Goal: Task Accomplishment & Management: Manage account settings

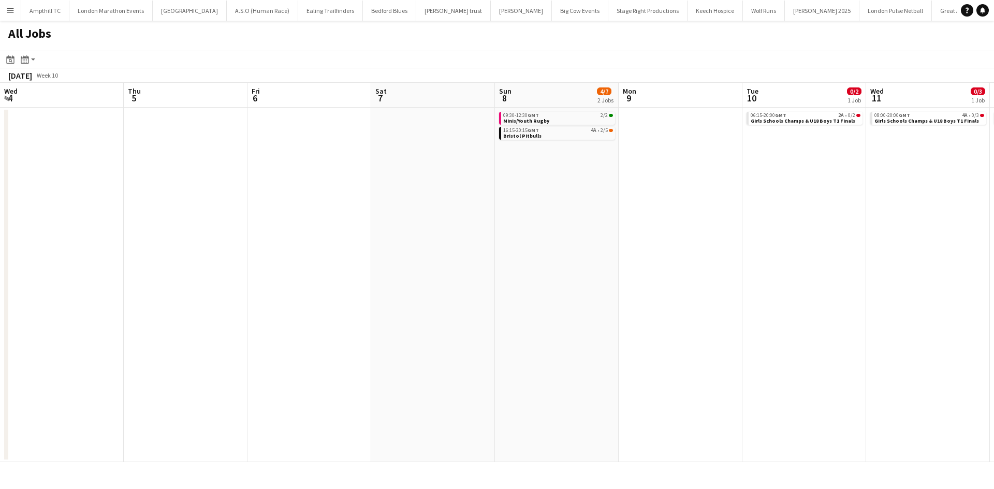
scroll to position [0, 403]
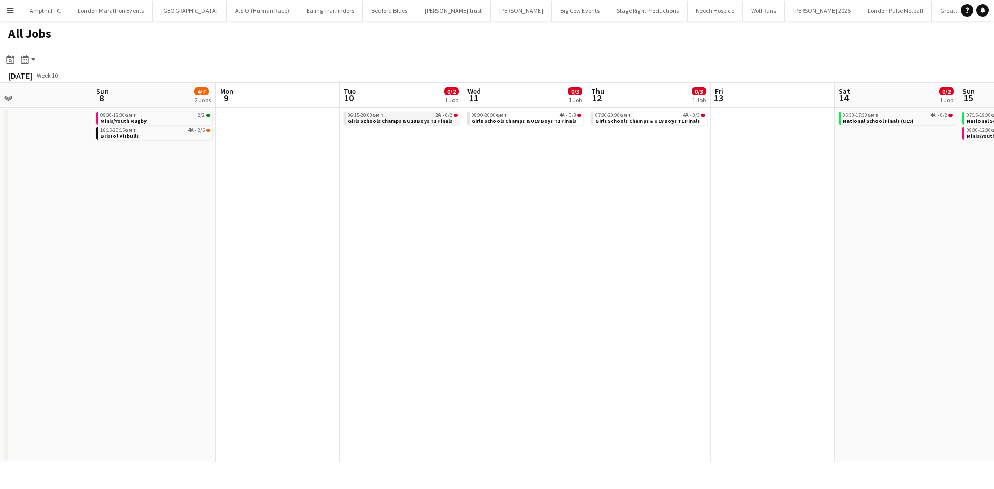
click at [425, 115] on div "06:15-20:00 GMT 2A • 0/2" at bounding box center [403, 115] width 110 height 5
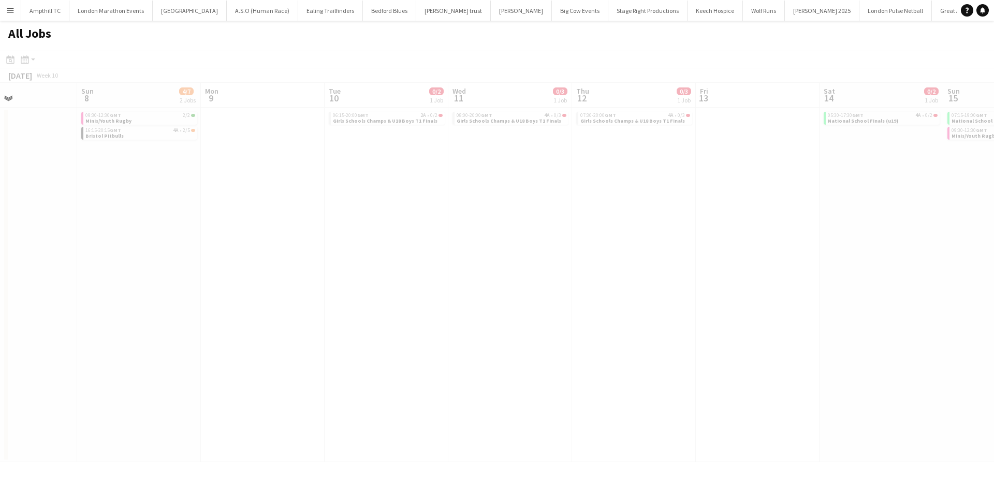
drag, startPoint x: 650, startPoint y: 179, endPoint x: 307, endPoint y: 179, distance: 342.9
click at [303, 181] on app-all-jobs "All Jobs Date picker OCT 2025 OCT 2025 Monday M Tuesday T Wednesday W Thursday …" at bounding box center [497, 242] width 994 height 442
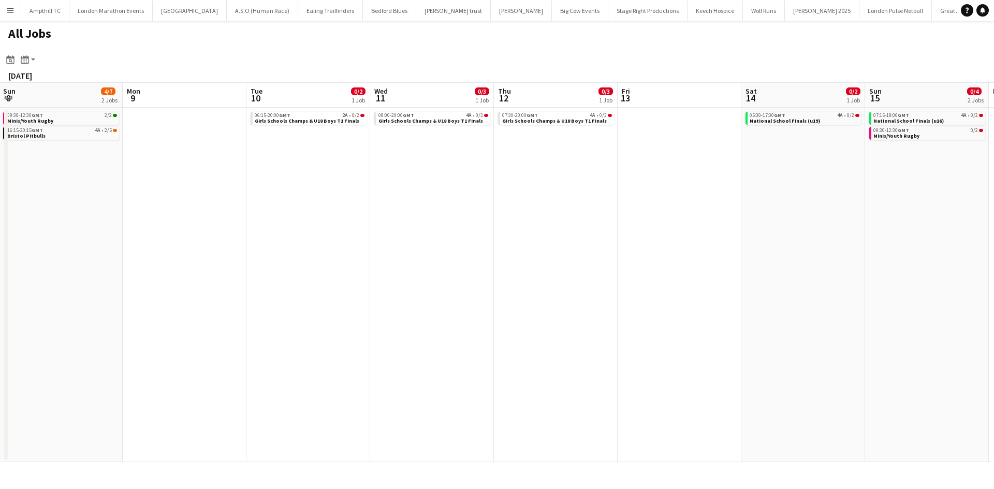
drag, startPoint x: 770, startPoint y: 206, endPoint x: 331, endPoint y: 209, distance: 438.7
click at [331, 209] on app-calendar-viewport "Thu 5 Fri 6 Sat 7 Sun 8 4/7 2 Jobs Mon 9 Tue 10 0/2 1 Job Wed 11 0/3 1 Job Thu …" at bounding box center [497, 273] width 994 height 380
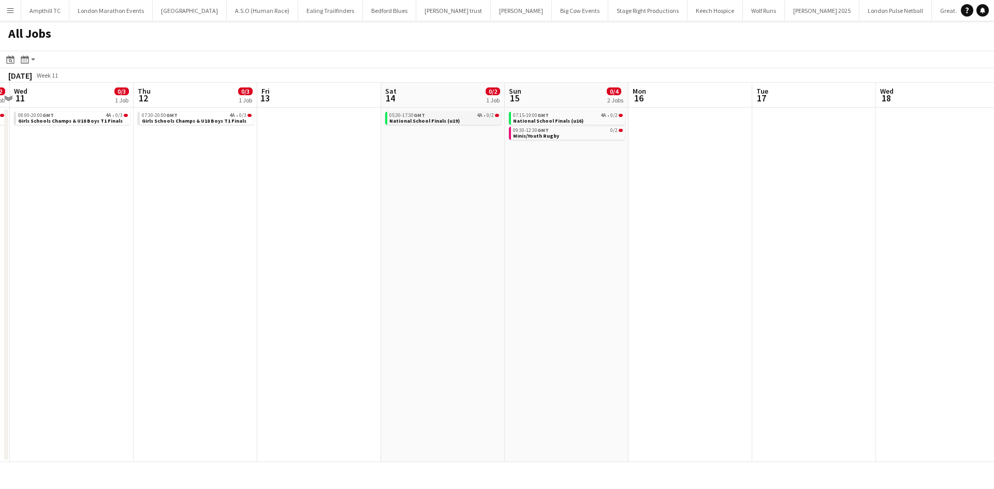
click at [463, 114] on div "05:30-17:30 GMT 4A • 0/2" at bounding box center [444, 115] width 110 height 5
click at [329, 215] on app-all-jobs "All Jobs Date picker OCT 2025 OCT 2025 Monday M Tuesday T Wednesday W Thursday …" at bounding box center [497, 242] width 994 height 442
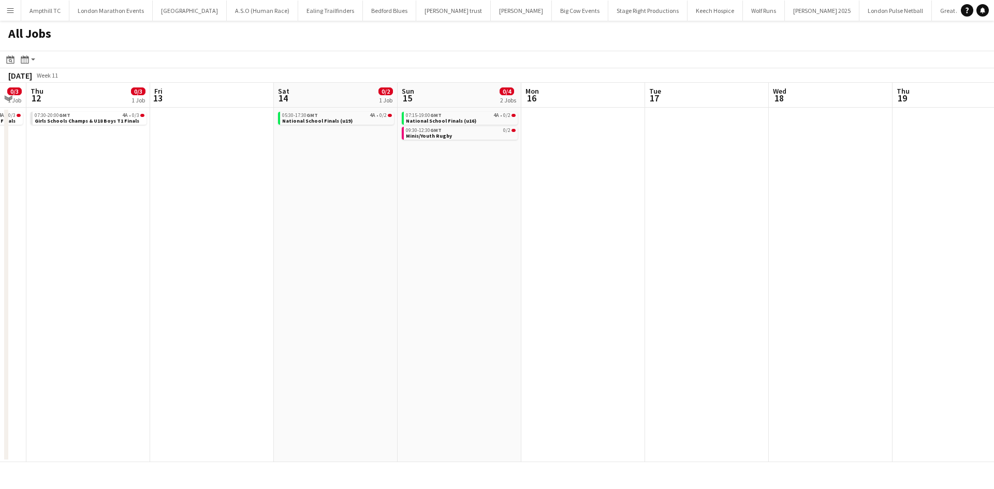
drag, startPoint x: 531, startPoint y: 214, endPoint x: 184, endPoint y: 213, distance: 347.0
click at [213, 213] on app-calendar-viewport "Mon 9 Tue 10 0/2 1 Job Wed 11 0/3 1 Job Thu 12 0/3 1 Job Fri 13 Sat 14 0/2 1 Jo…" at bounding box center [497, 273] width 994 height 380
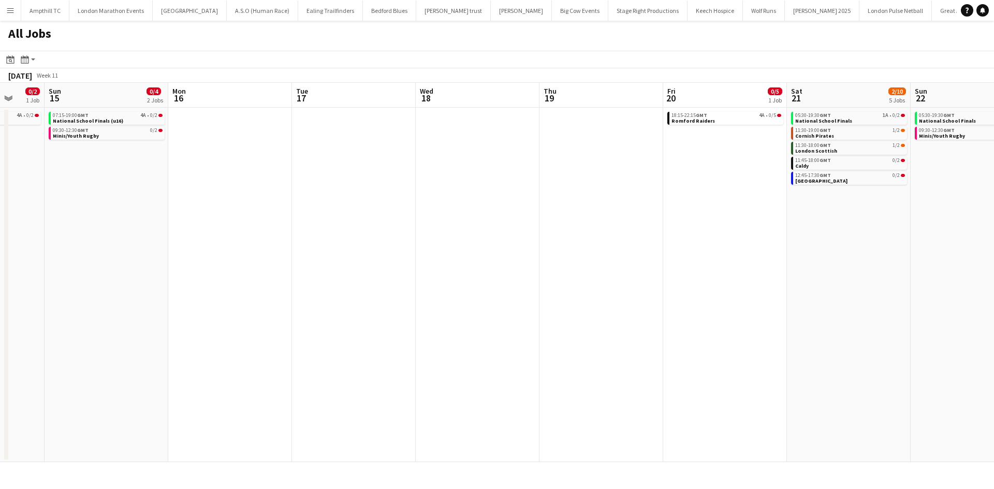
click at [98, 224] on app-all-jobs "All Jobs Date picker OCT 2025 OCT 2025 Monday M Tuesday T Wednesday W Thursday …" at bounding box center [497, 242] width 994 height 442
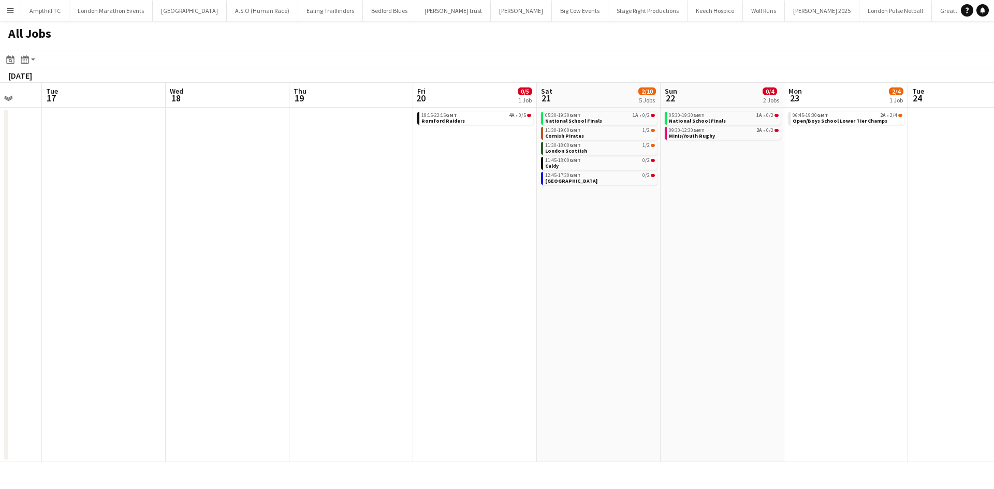
drag, startPoint x: 567, startPoint y: 209, endPoint x: 323, endPoint y: 206, distance: 244.0
click at [323, 206] on app-calendar-viewport "Fri 13 Sat 14 0/2 1 Job Sun 15 0/4 2 Jobs Mon 16 Tue 17 Wed 18 Thu 19 Fri 20 0/…" at bounding box center [497, 273] width 994 height 380
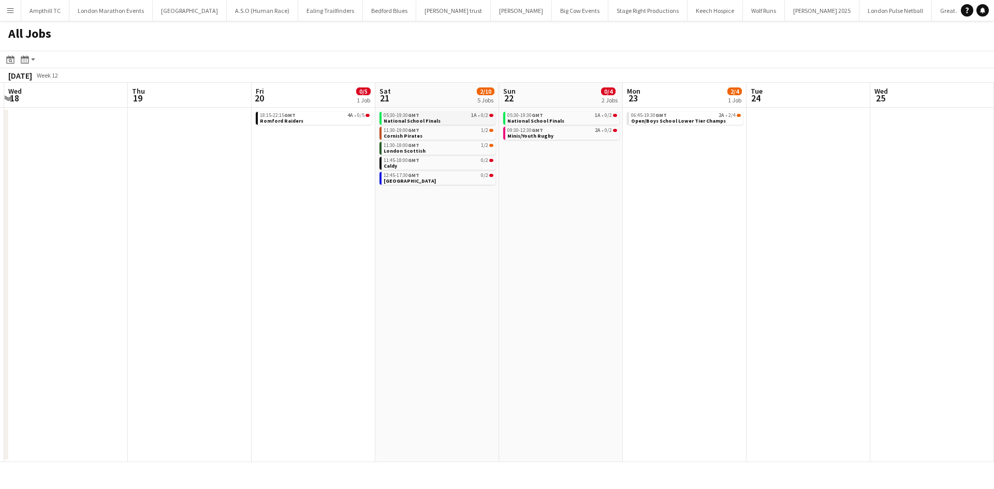
click at [458, 118] on link "05:30-19:30 GMT 1A • 0/2 National School Finals" at bounding box center [439, 118] width 110 height 12
click at [583, 136] on link "09:30-12:30 GMT 2A • 0/2 Minis/Youth Rugby" at bounding box center [563, 133] width 110 height 12
click at [670, 123] on span "Open/Boys School Lower Tier Champs" at bounding box center [679, 121] width 95 height 7
click at [364, 252] on app-all-jobs "All Jobs Date picker OCT 2025 OCT 2025 Monday M Tuesday T Wednesday W Thursday …" at bounding box center [497, 242] width 994 height 442
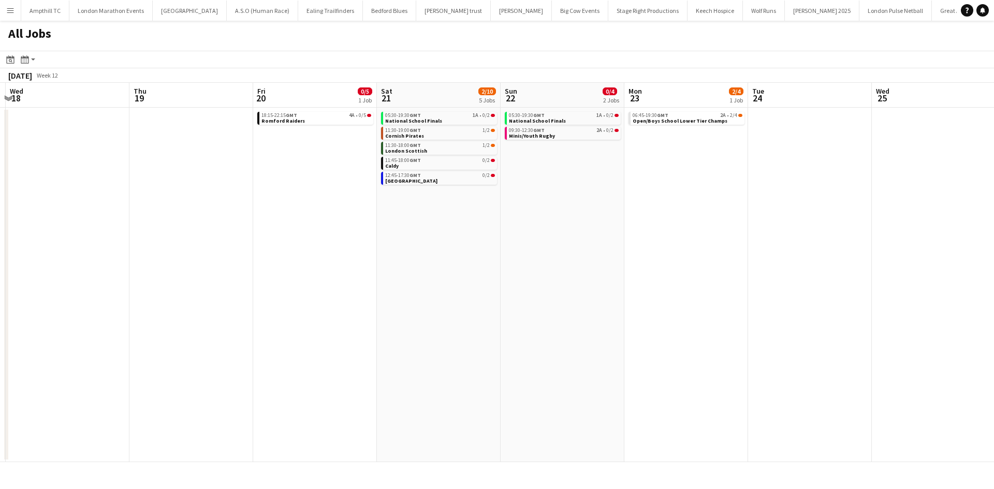
scroll to position [0, 275]
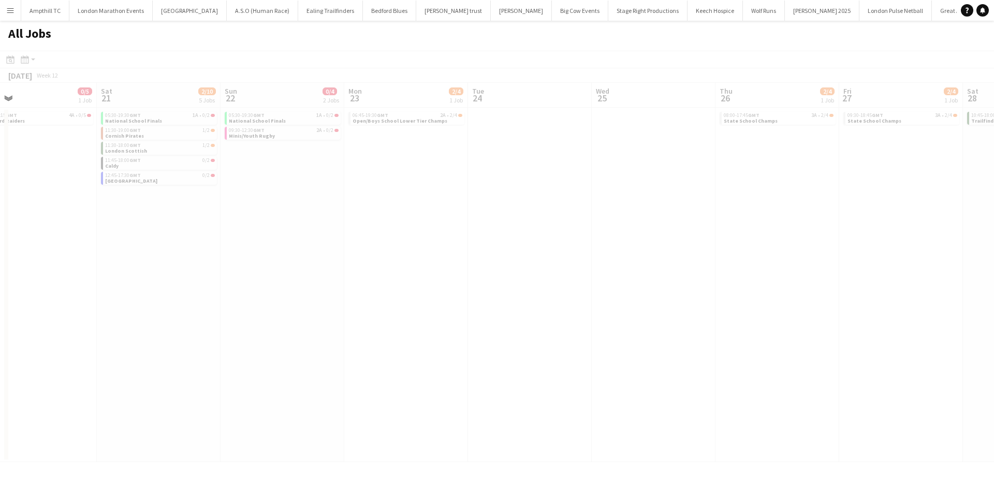
drag, startPoint x: 700, startPoint y: 266, endPoint x: 379, endPoint y: 249, distance: 322.1
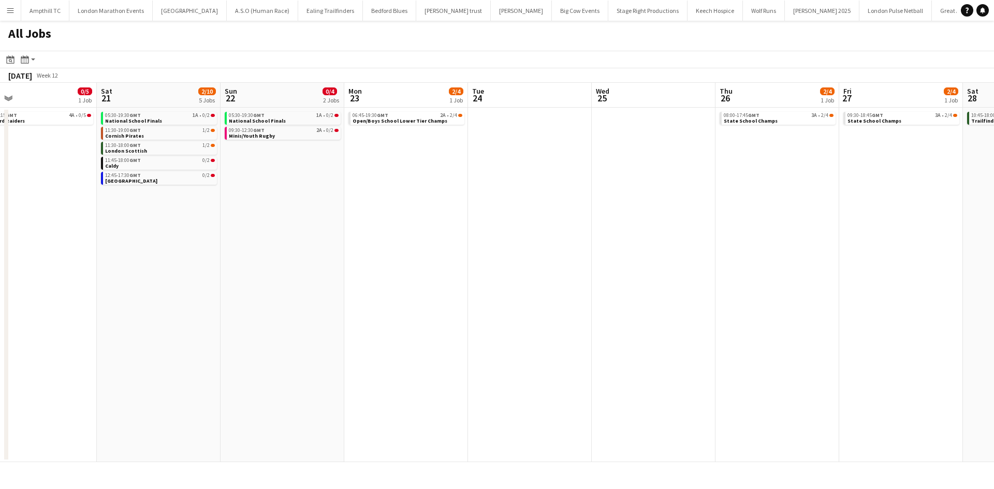
drag, startPoint x: 449, startPoint y: 248, endPoint x: 299, endPoint y: 247, distance: 149.2
click at [299, 247] on app-calendar-viewport "Wed 18 Thu 19 Fri 20 0/5 1 Job Sat 21 2/10 5 Jobs Sun 22 0/4 2 Jobs Mon 23 2/4 …" at bounding box center [497, 273] width 994 height 380
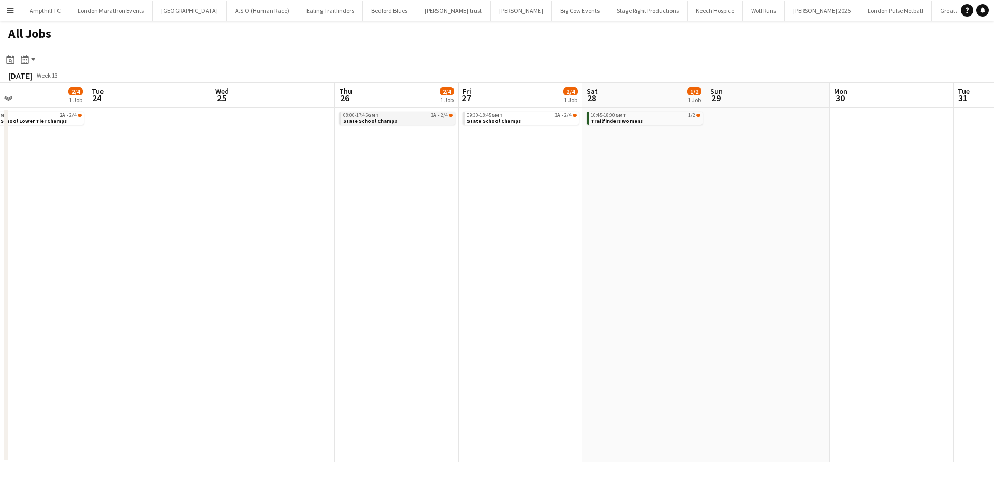
click at [441, 119] on link "08:00-17:45 GMT 3A • 2/4 State School Champs" at bounding box center [398, 118] width 110 height 12
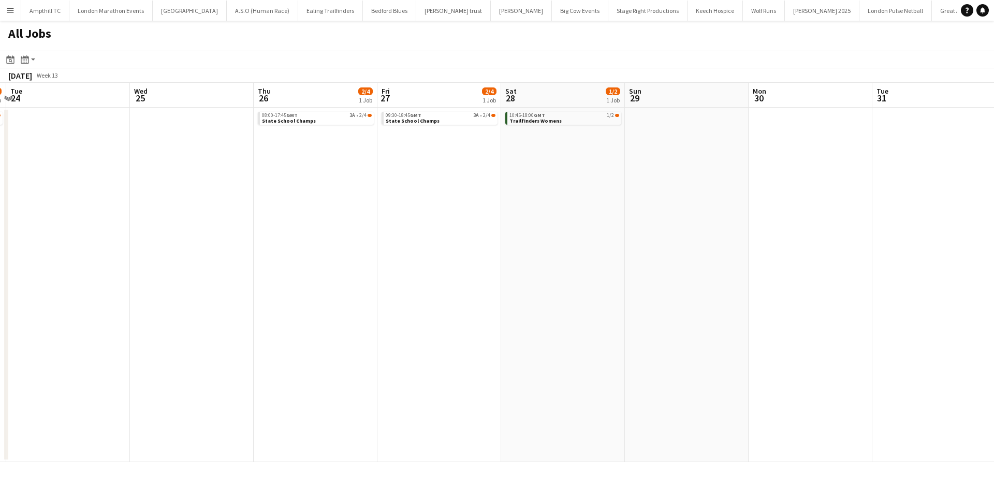
click at [171, 218] on app-all-jobs "All Jobs Date picker OCT 2025 OCT 2025 Monday M Tuesday T Wednesday W Thursday …" at bounding box center [497, 242] width 994 height 442
drag, startPoint x: 450, startPoint y: 218, endPoint x: 236, endPoint y: 217, distance: 214.4
click at [277, 218] on app-calendar-viewport "Sun 22 0/4 2 Jobs Mon 23 2/4 1 Job Tue 24 Wed 25 Thu 26 2/4 1 Job Fri 27 2/4 1 …" at bounding box center [497, 273] width 994 height 380
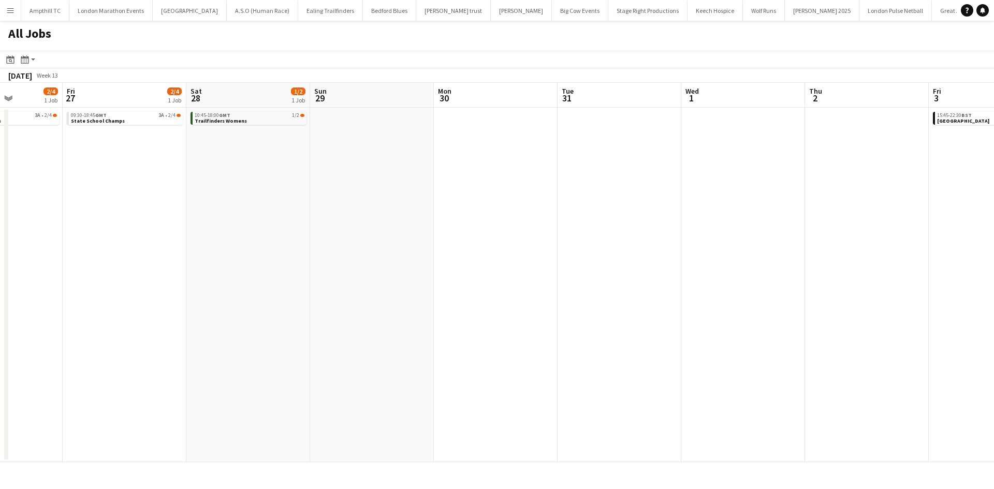
drag, startPoint x: 487, startPoint y: 216, endPoint x: 205, endPoint y: 216, distance: 282.3
click at [253, 216] on app-calendar-viewport "Tue 24 Wed 25 Thu 26 2/4 1 Job Fri 27 2/4 1 Job Sat 28 1/2 1 Job Sun 29 Mon 30 …" at bounding box center [497, 273] width 994 height 380
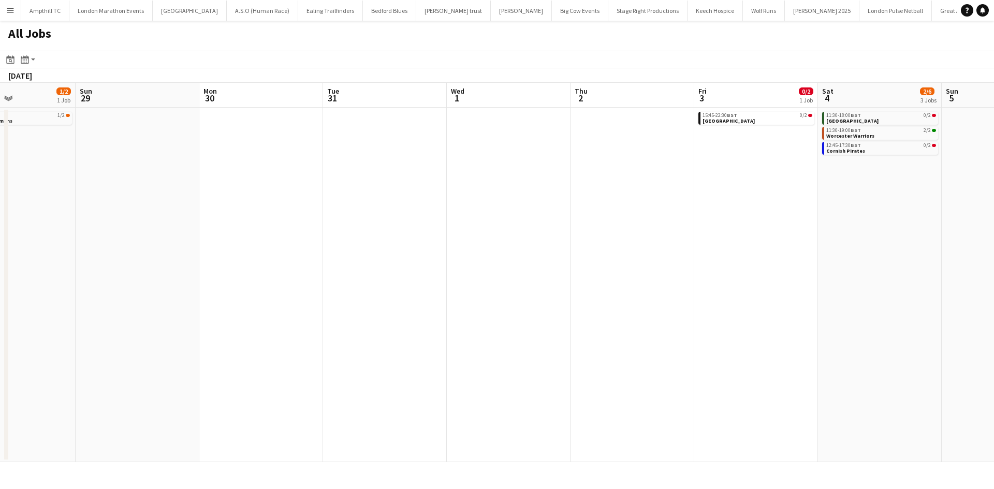
drag, startPoint x: 654, startPoint y: 225, endPoint x: 339, endPoint y: 229, distance: 315.5
click at [352, 228] on app-calendar-viewport "Thu 26 2/4 1 Job Fri 27 2/4 1 Job Sat 28 1/2 1 Job Sun 29 Mon 30 Tue 31 Wed 1 T…" at bounding box center [497, 273] width 994 height 380
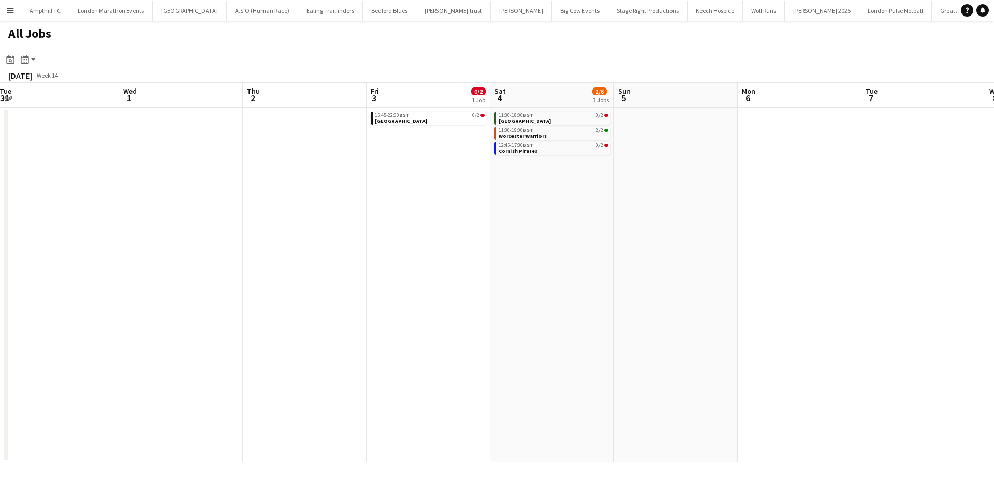
click at [360, 251] on app-all-jobs "All Jobs Date picker OCT 2025 OCT 2025 Monday M Tuesday T Wednesday W Thursday …" at bounding box center [497, 242] width 994 height 442
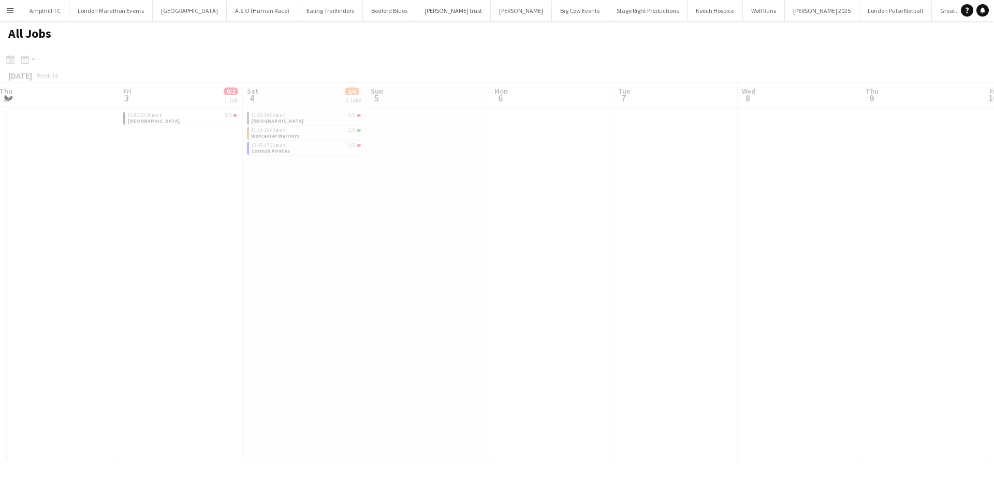
scroll to position [0, 313]
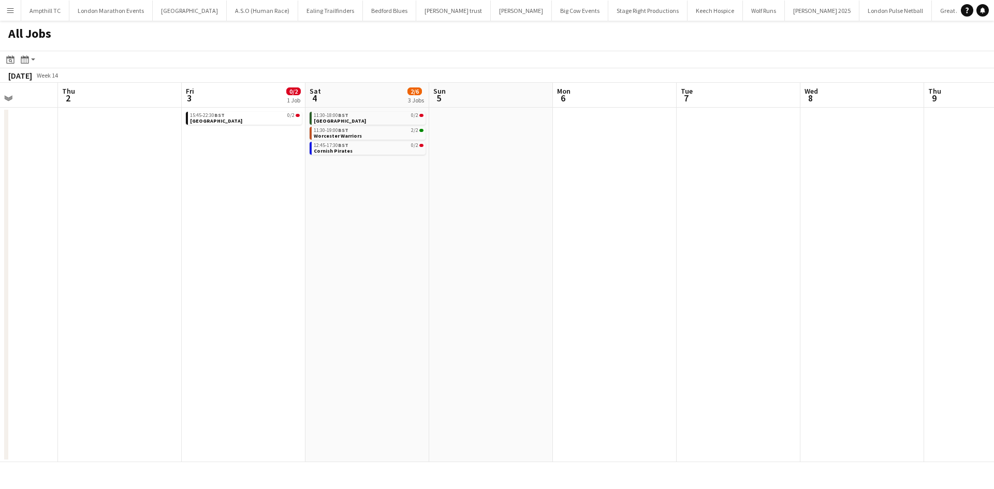
drag, startPoint x: 565, startPoint y: 257, endPoint x: 341, endPoint y: 251, distance: 223.8
click at [344, 252] on app-calendar-viewport "Mon 30 Tue 31 Wed 1 Thu 2 Fri 3 0/2 1 Job Sat 4 2/6 3 Jobs Sun 5 Mon 6 Tue 7 We…" at bounding box center [497, 273] width 994 height 380
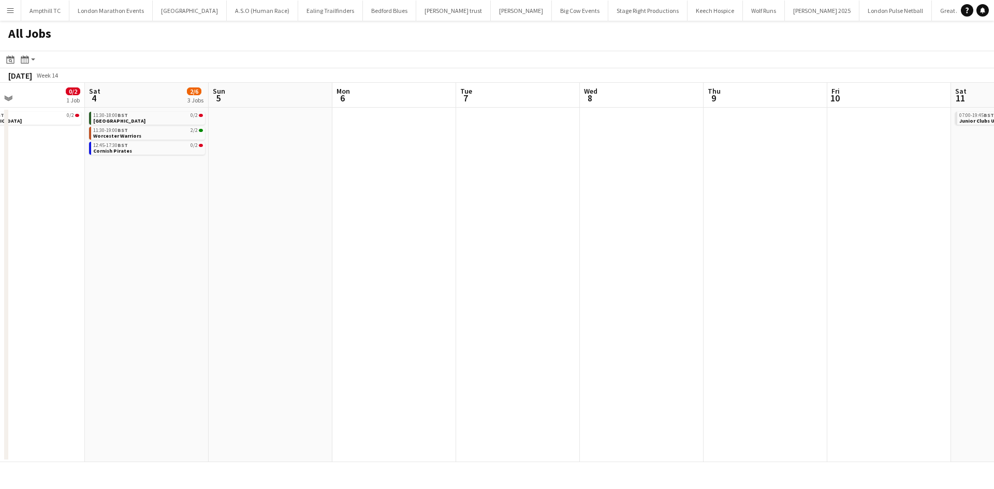
click at [266, 266] on app-all-jobs "All Jobs Date picker OCT 2025 OCT 2025 Monday M Tuesday T Wednesday W Thursday …" at bounding box center [497, 242] width 994 height 442
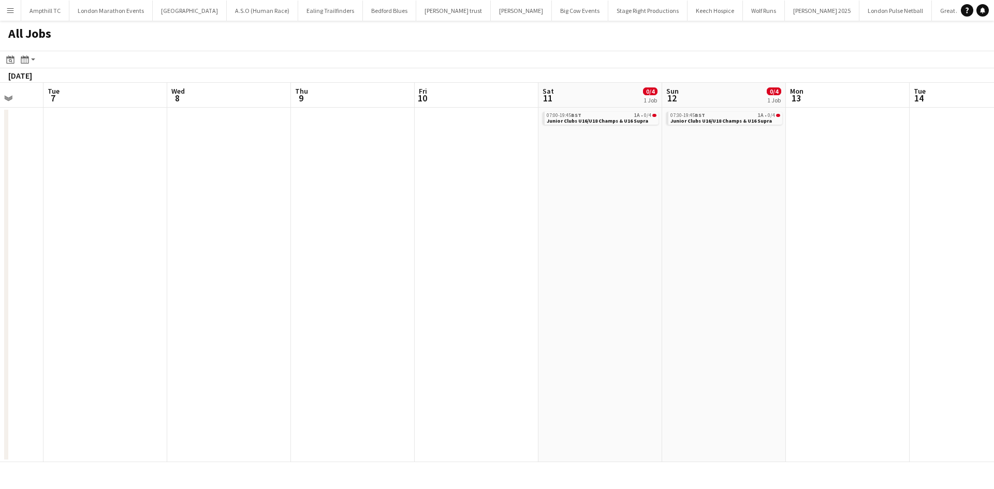
drag, startPoint x: 616, startPoint y: 265, endPoint x: 315, endPoint y: 281, distance: 300.8
click at [326, 281] on app-calendar-viewport "Fri 3 0/2 1 Job Sat 4 2/6 3 Jobs Sun 5 Mon 6 Tue 7 Wed 8 Thu 9 Fri 10 Sat 11 0/…" at bounding box center [497, 273] width 994 height 380
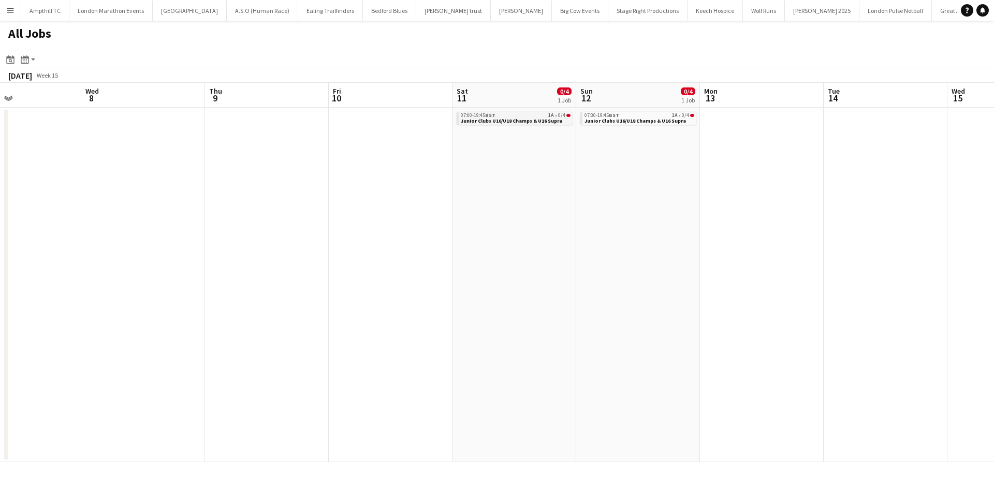
click at [546, 122] on span "Junior Clubs U16/U18 Champs & U16 Supra" at bounding box center [512, 121] width 102 height 7
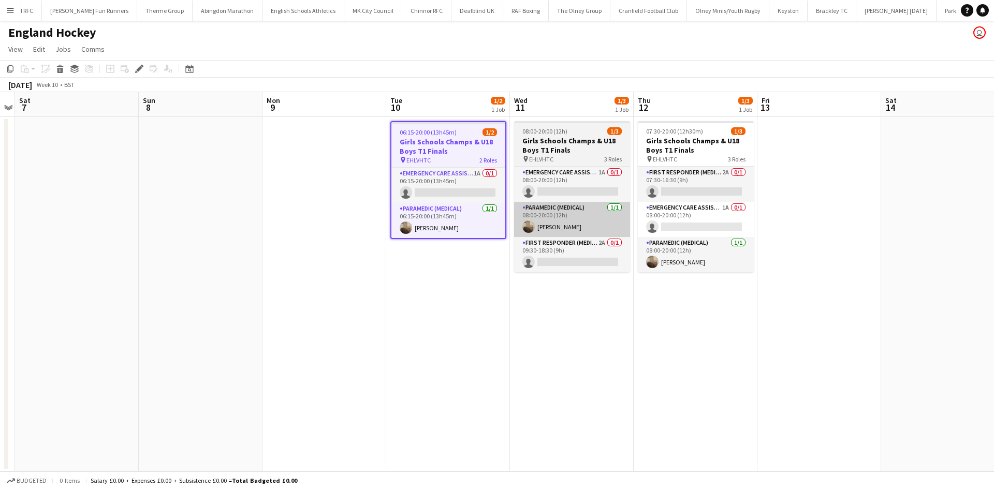
scroll to position [0, 1588]
click at [582, 251] on app-card-role "First Responder (Medical) 2A 0/1 09:30-18:30 (9h) single-neutral-actions" at bounding box center [572, 254] width 116 height 35
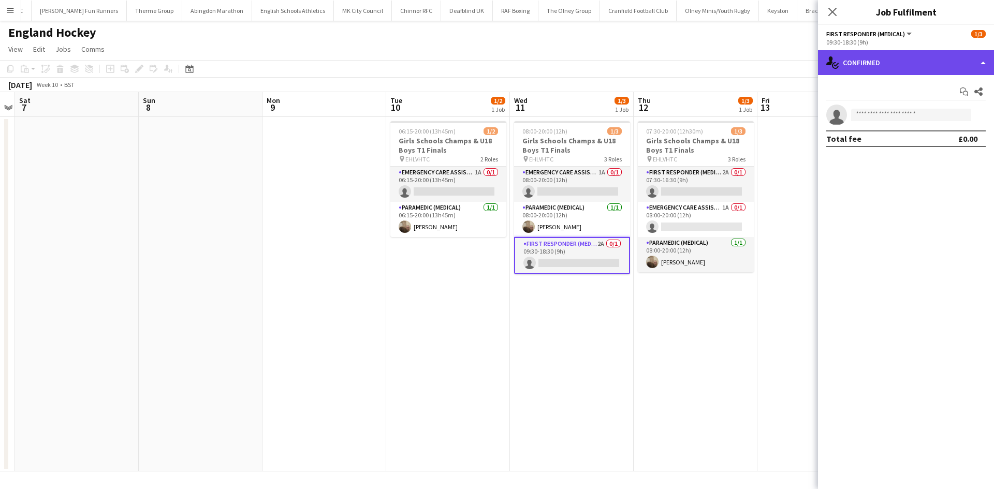
click at [892, 65] on div "single-neutral-actions-check-2 Confirmed" at bounding box center [906, 62] width 176 height 25
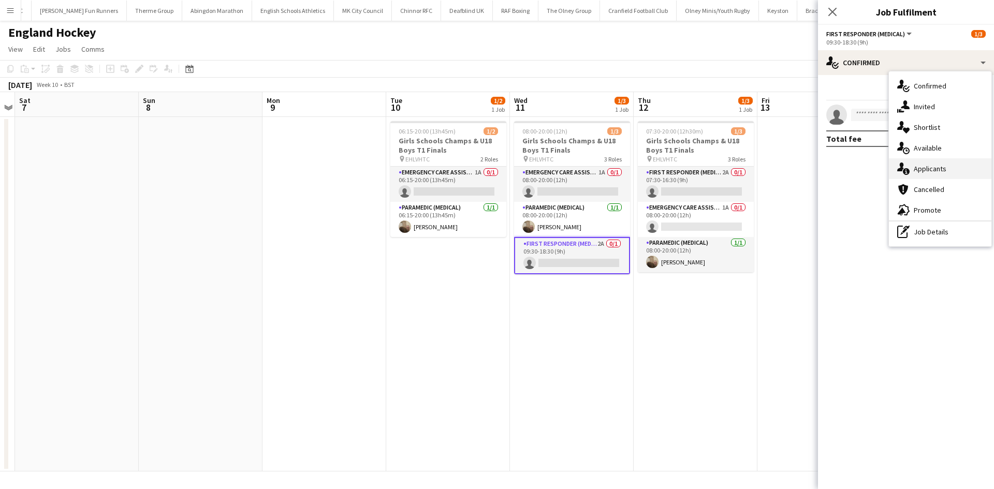
click at [920, 175] on div "single-neutral-actions-information Applicants" at bounding box center [940, 168] width 103 height 21
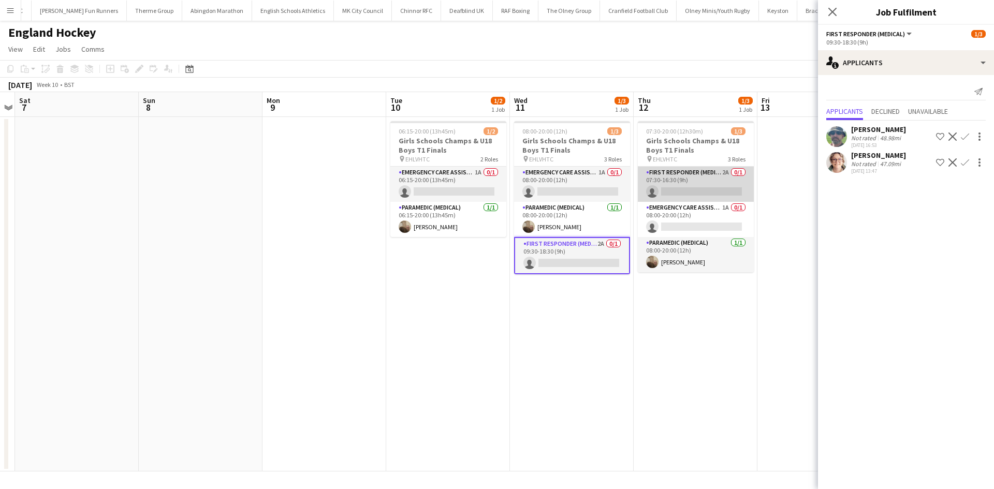
click at [696, 175] on app-card-role "First Responder (Medical) 2A 0/1 07:30-16:30 (9h) single-neutral-actions" at bounding box center [696, 184] width 116 height 35
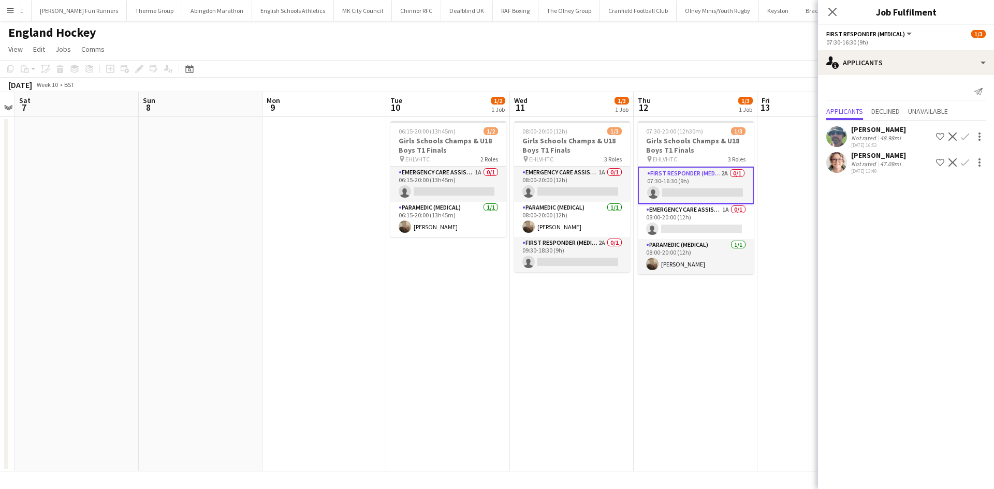
click at [831, 10] on icon at bounding box center [833, 12] width 8 height 8
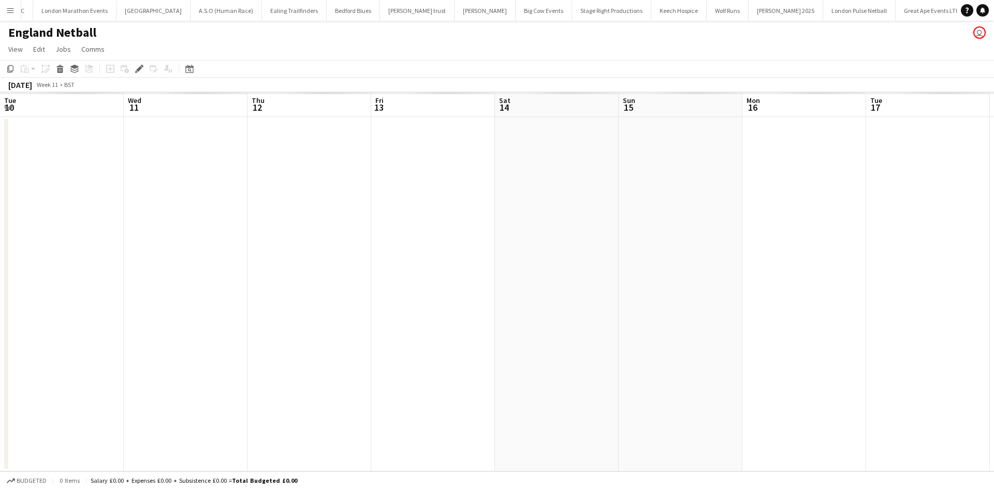
scroll to position [0, 356]
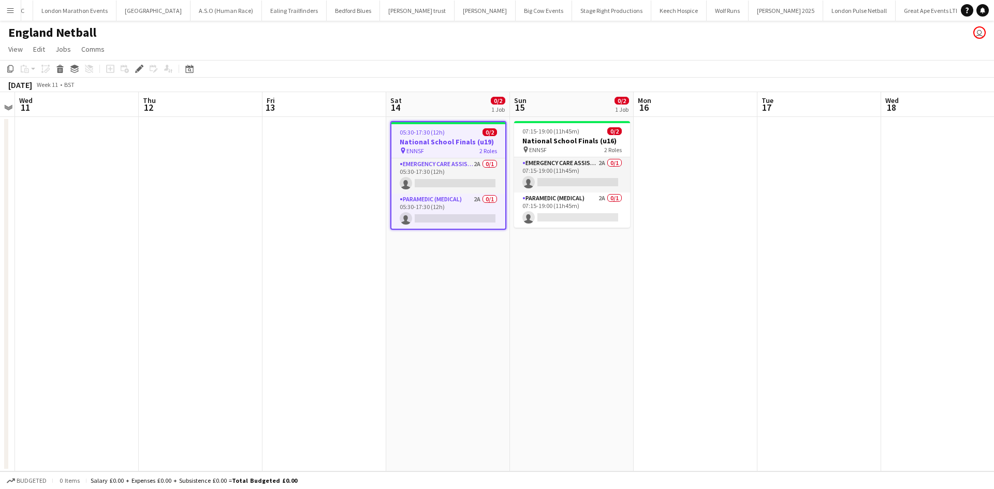
drag, startPoint x: 466, startPoint y: 200, endPoint x: 729, endPoint y: 203, distance: 263.6
click at [464, 200] on app-card-role "Paramedic (Medical) 2A 0/1 05:30-17:30 (12h) single-neutral-actions" at bounding box center [449, 211] width 114 height 35
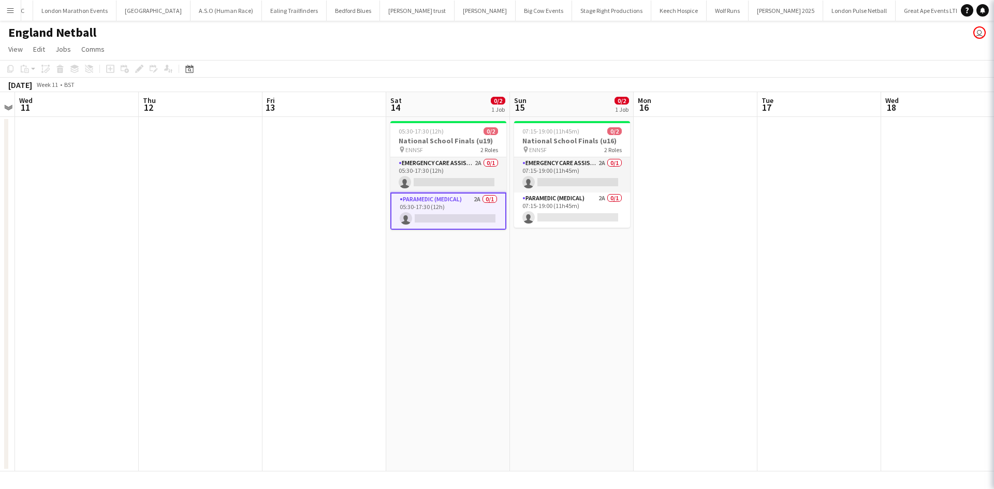
scroll to position [0, 358]
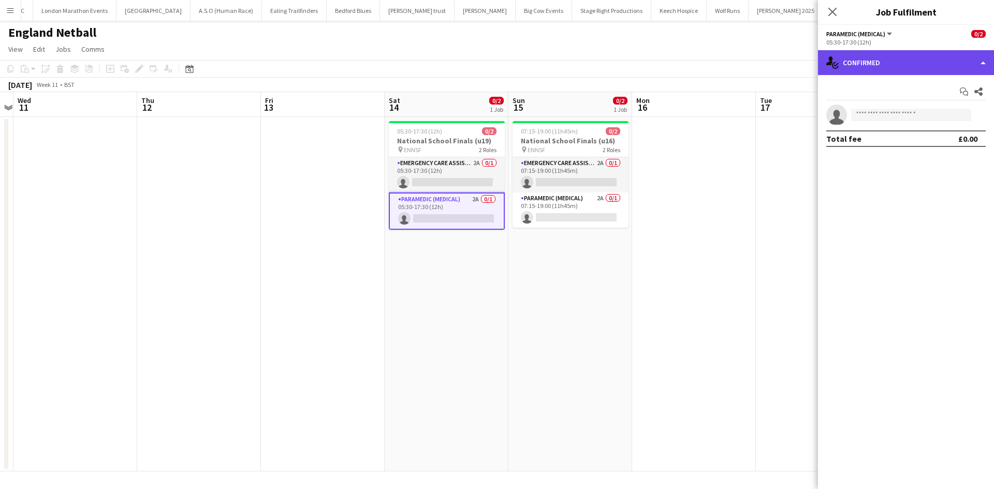
click at [944, 56] on div "single-neutral-actions-check-2 Confirmed" at bounding box center [906, 62] width 176 height 25
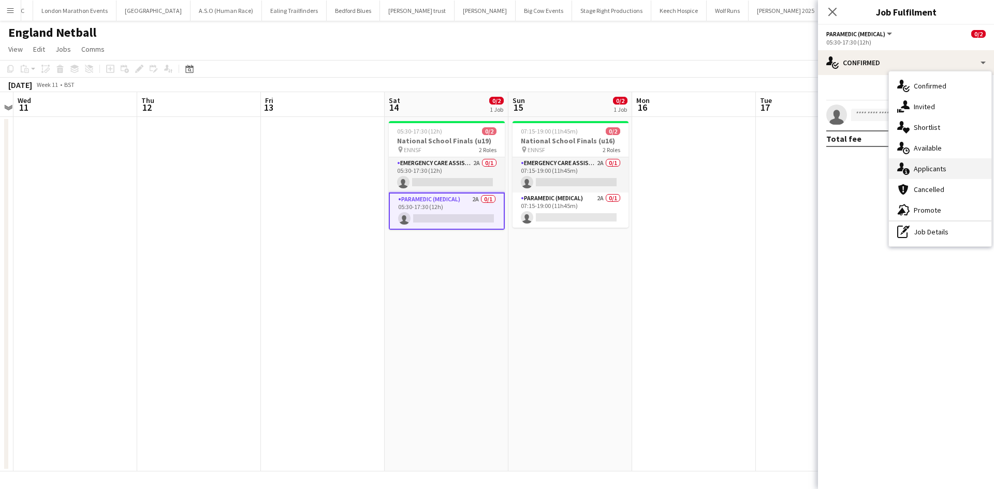
click at [934, 170] on span "Applicants" at bounding box center [930, 168] width 33 height 9
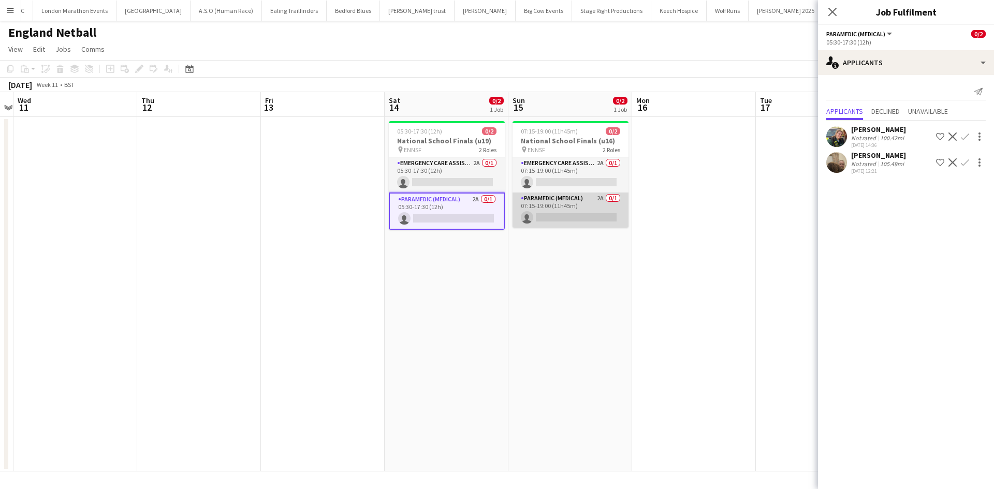
click at [556, 199] on app-card-role "Paramedic (Medical) 2A 0/1 07:15-19:00 (11h45m) single-neutral-actions" at bounding box center [571, 210] width 116 height 35
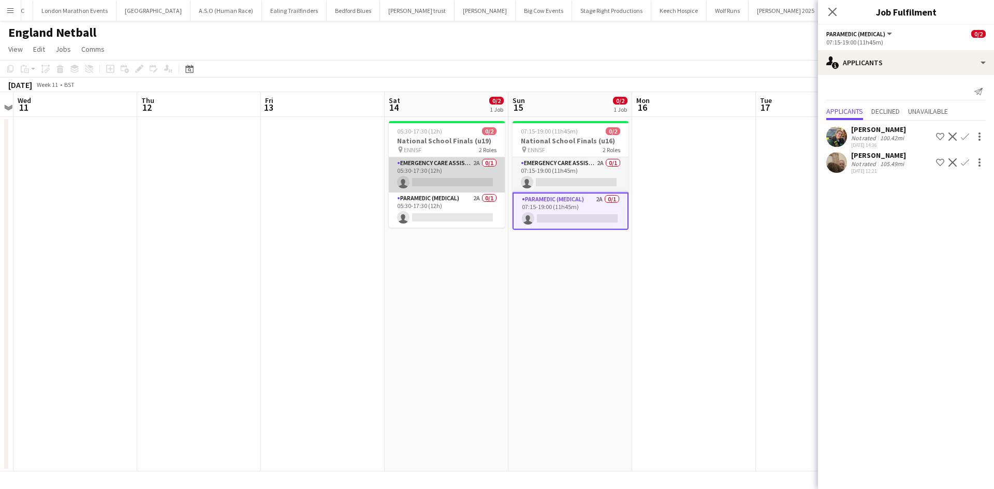
click at [454, 166] on app-card-role "Emergency Care Assistant (Medical) 2A 0/1 05:30-17:30 (12h) single-neutral-acti…" at bounding box center [447, 174] width 116 height 35
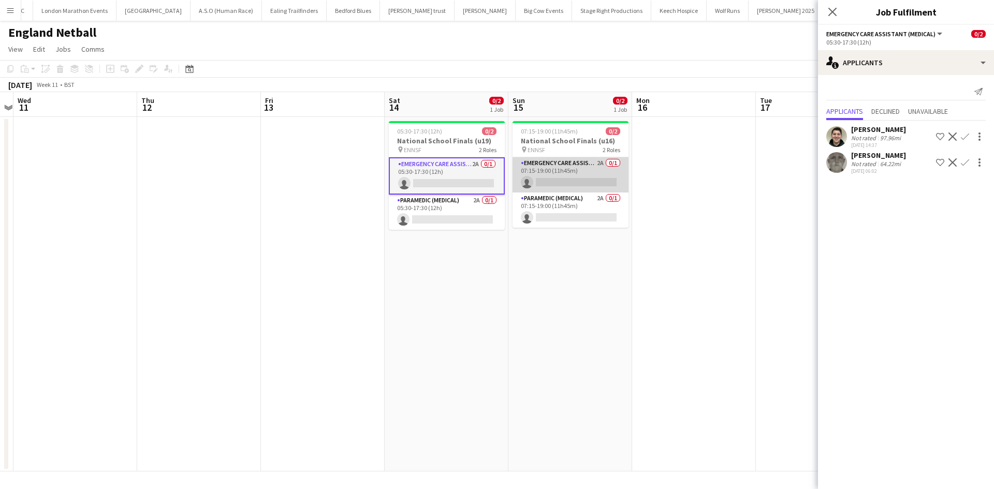
click at [563, 165] on app-card-role "Emergency Care Assistant (Medical) 2A 0/1 07:15-19:00 (11h45m) single-neutral-a…" at bounding box center [571, 174] width 116 height 35
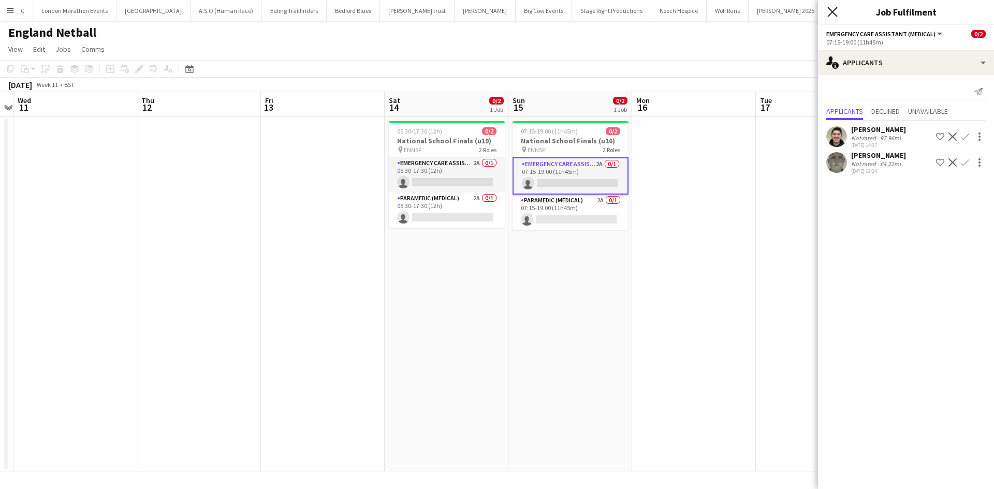
click at [833, 10] on icon "Close pop-in" at bounding box center [833, 12] width 10 height 10
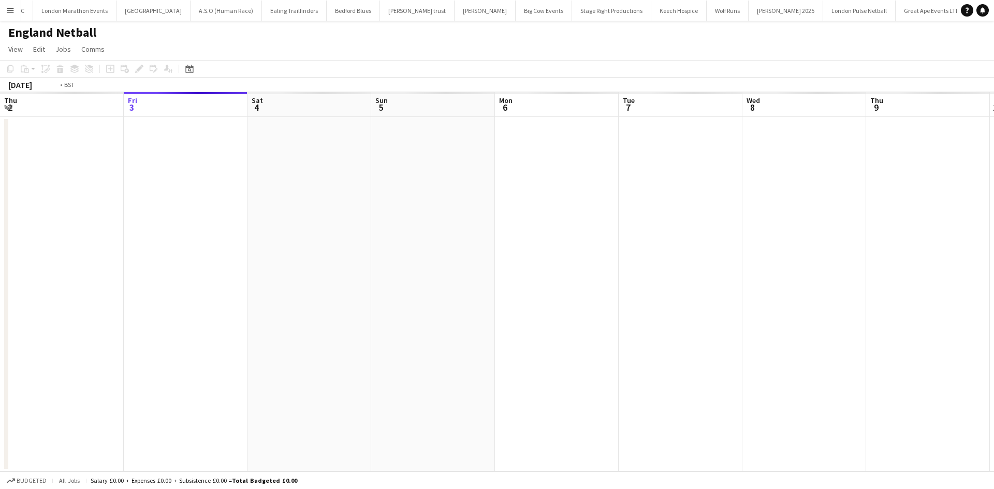
scroll to position [0, 356]
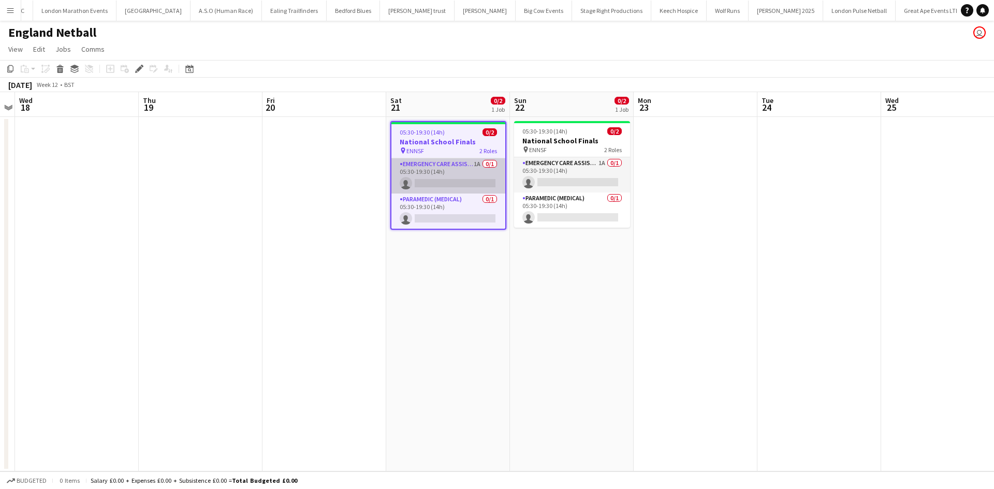
click at [453, 165] on app-card-role "Emergency Care Assistant (Medical) 1A 0/1 05:30-19:30 (14h) single-neutral-acti…" at bounding box center [449, 175] width 114 height 35
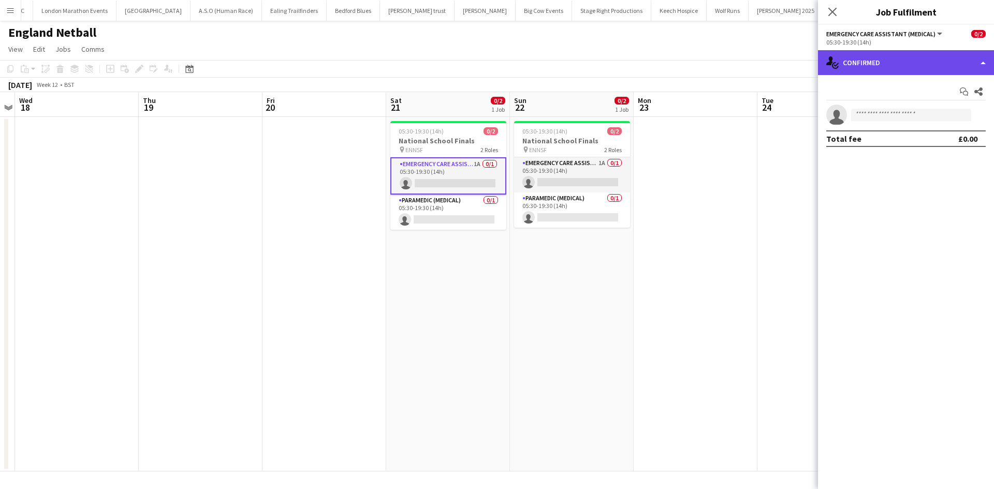
click at [889, 67] on div "single-neutral-actions-check-2 Confirmed" at bounding box center [906, 62] width 176 height 25
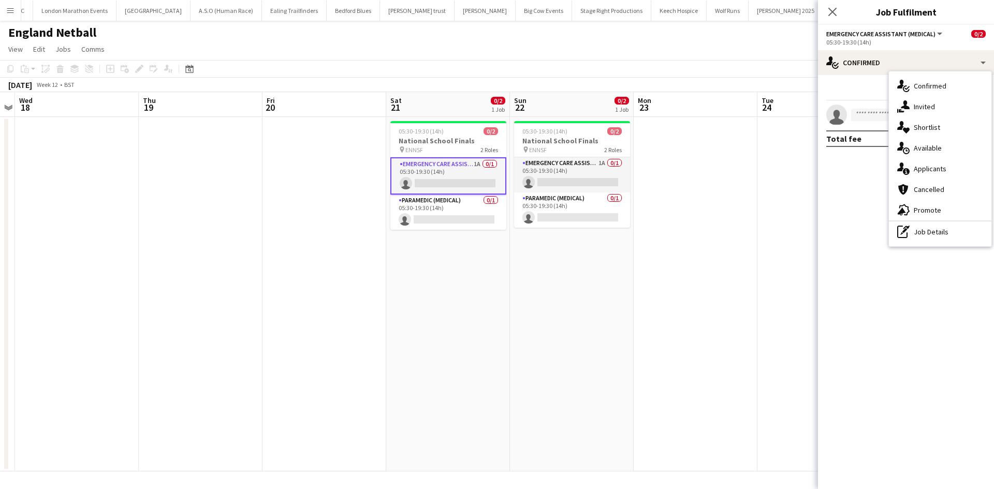
click at [933, 167] on span "Applicants" at bounding box center [930, 168] width 33 height 9
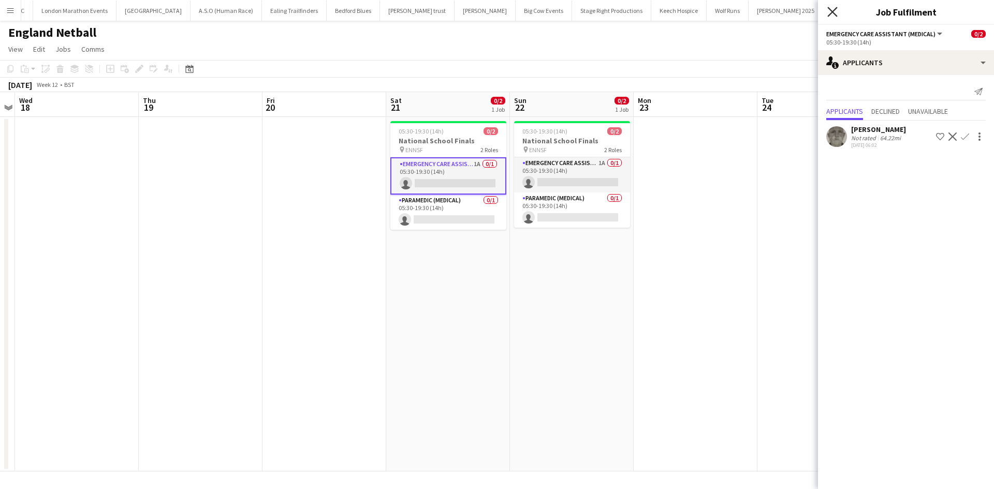
click at [832, 12] on icon "Close pop-in" at bounding box center [833, 12] width 10 height 10
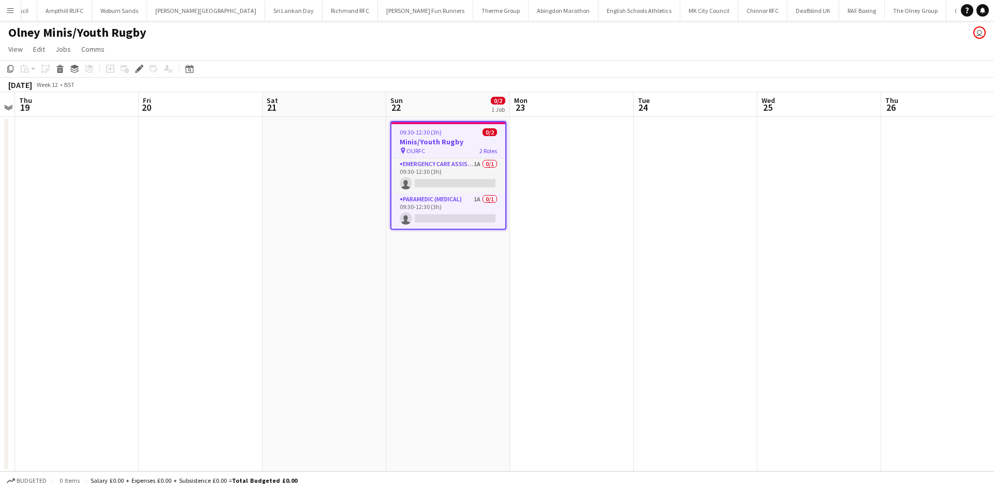
scroll to position [0, 1243]
click at [468, 201] on app-card-role "Paramedic (Medical) 1A 0/1 09:30-12:30 (3h) single-neutral-actions" at bounding box center [449, 211] width 114 height 35
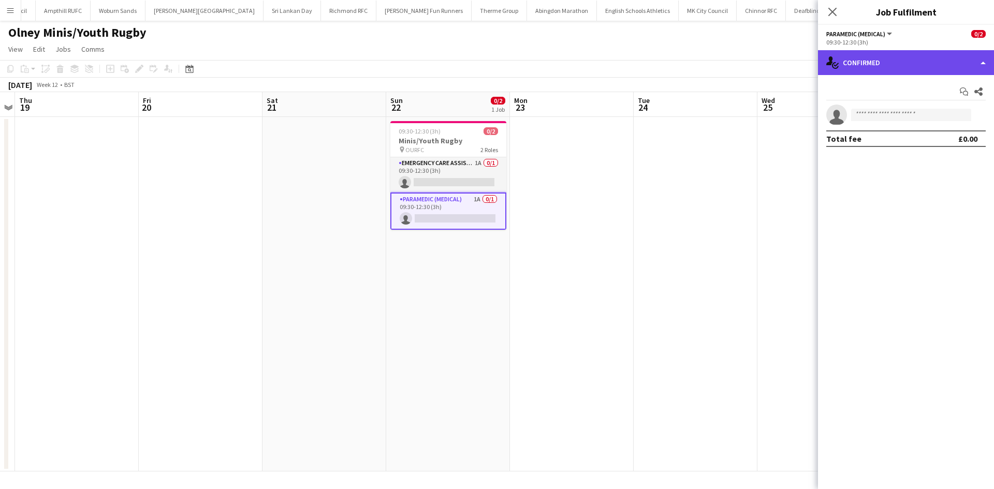
click at [961, 64] on div "single-neutral-actions-check-2 Confirmed" at bounding box center [906, 62] width 176 height 25
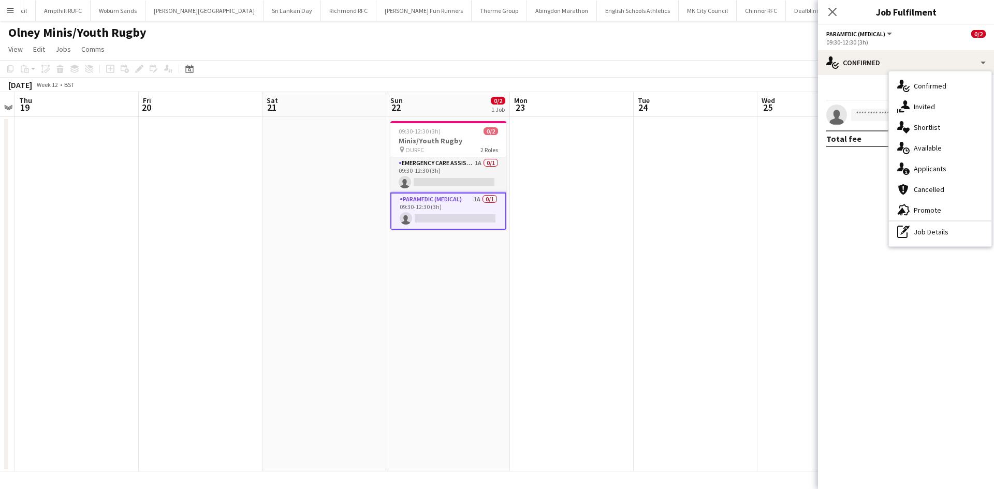
click at [935, 169] on span "Applicants" at bounding box center [930, 168] width 33 height 9
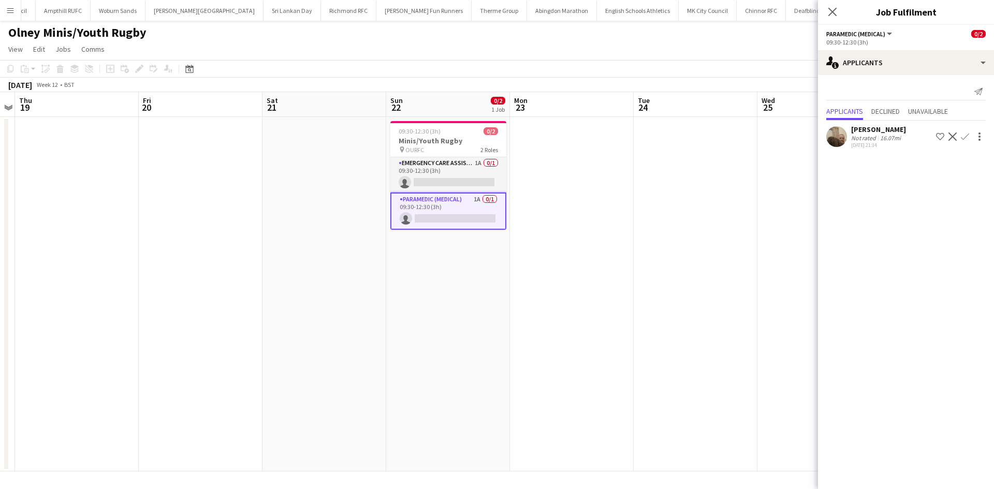
click at [969, 138] on app-icon "Confirm" at bounding box center [965, 137] width 8 height 8
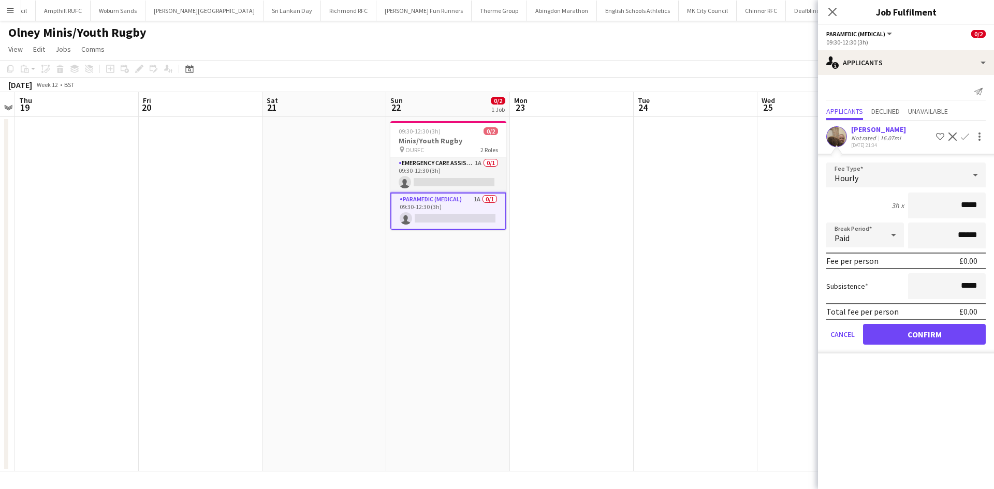
click at [913, 345] on form "Fee Type Hourly 3h x ***** Break Period Paid ****** Fee per person £0.00 Subsis…" at bounding box center [906, 258] width 176 height 191
click at [910, 339] on button "Confirm" at bounding box center [924, 334] width 123 height 21
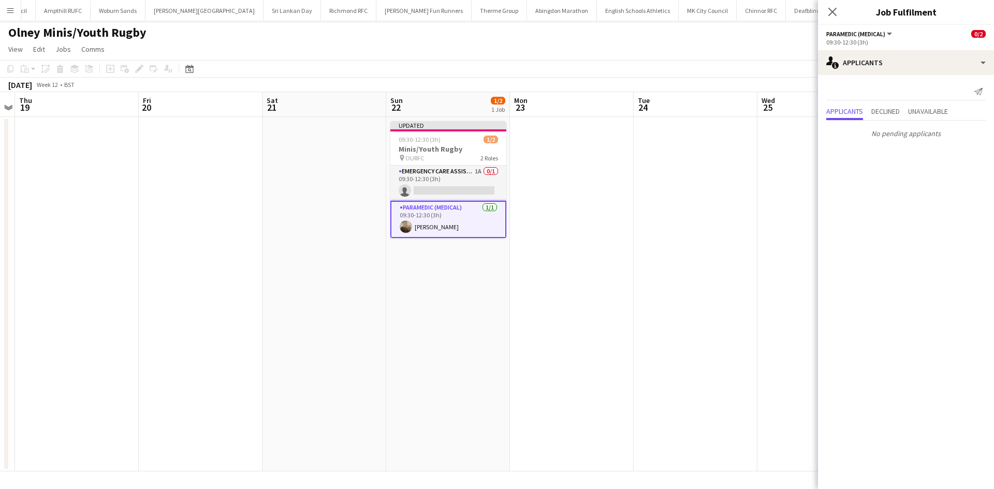
click at [824, 14] on div "Close pop-in" at bounding box center [832, 12] width 29 height 24
click at [471, 175] on app-card-role "Emergency Care Assistant (Medical) 1A 0/1 09:30-12:30 (3h) single-neutral-actio…" at bounding box center [449, 183] width 116 height 35
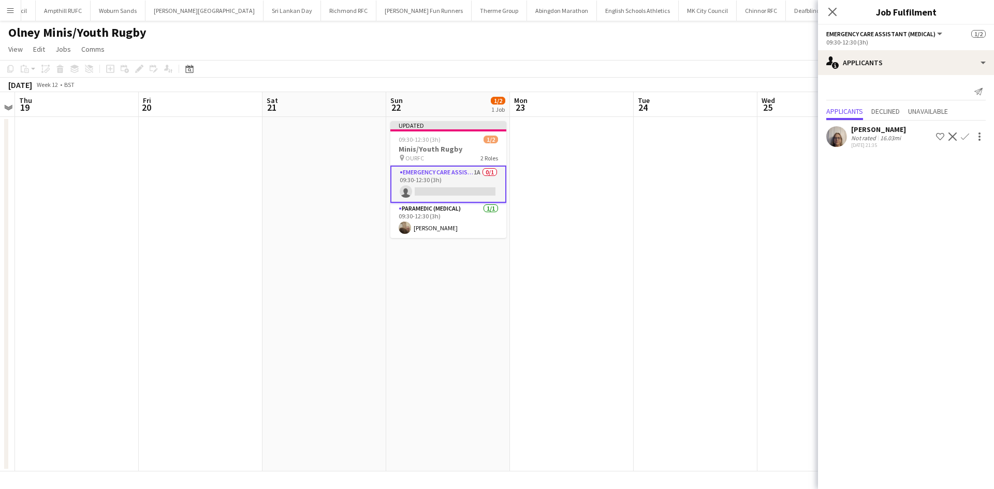
drag, startPoint x: 960, startPoint y: 139, endPoint x: 961, endPoint y: 151, distance: 11.9
click at [961, 139] on button "Confirm" at bounding box center [965, 137] width 12 height 12
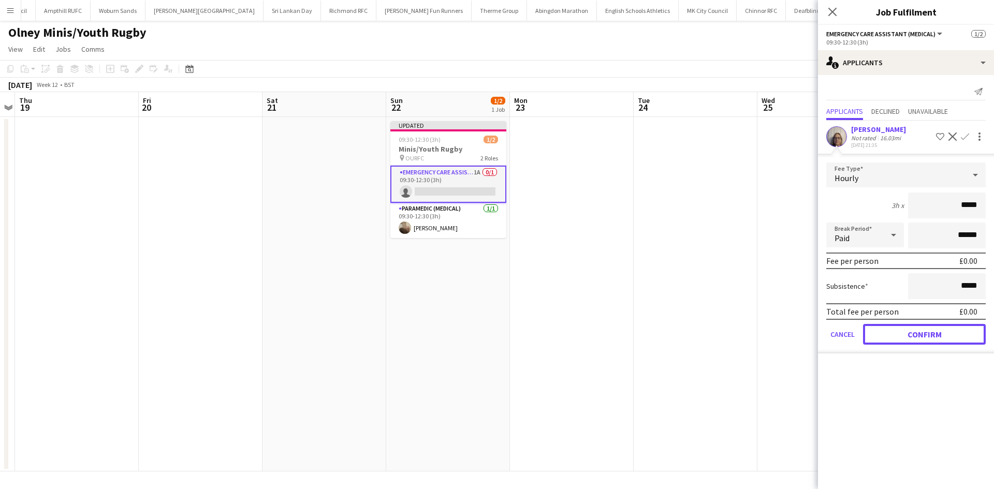
click at [912, 340] on button "Confirm" at bounding box center [924, 334] width 123 height 21
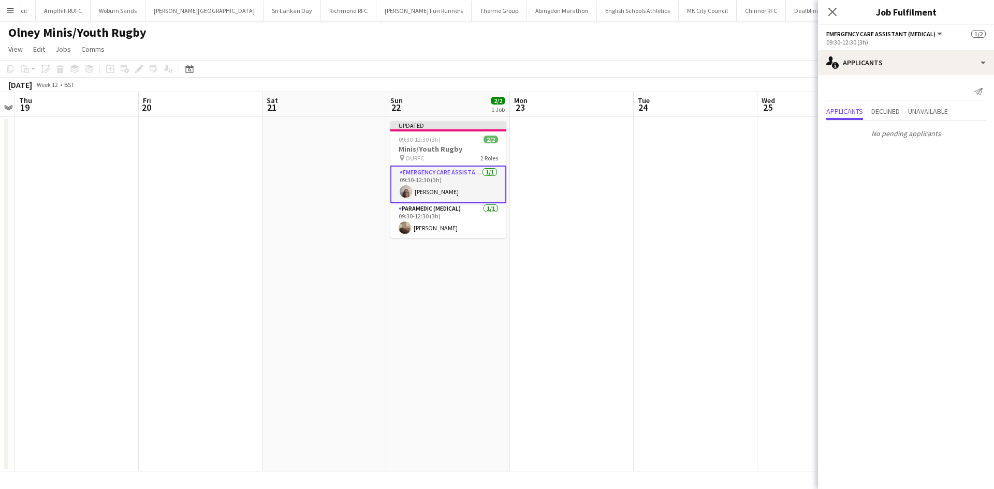
click at [828, 12] on app-icon "Close pop-in" at bounding box center [833, 12] width 12 height 12
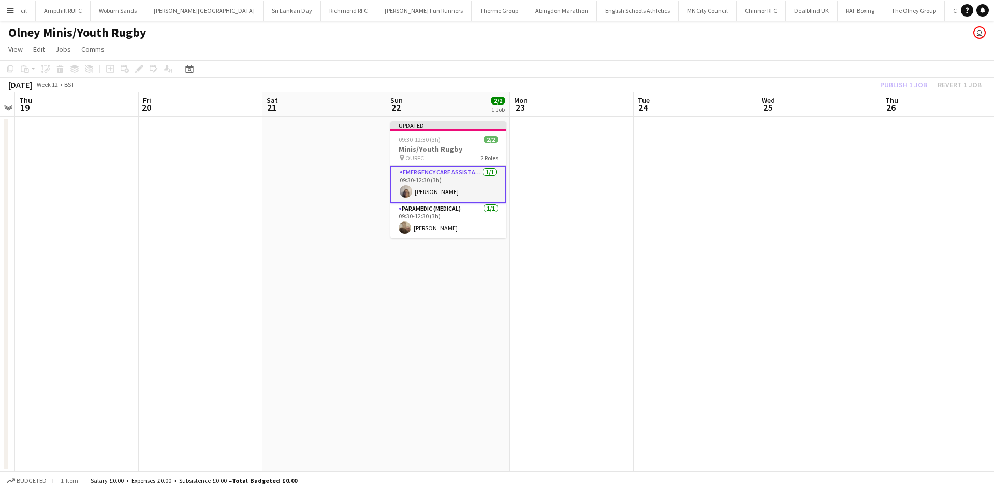
click at [889, 76] on app-toolbar "Copy Paste Paste Ctrl+V Paste with crew Ctrl+Shift+V Paste linked Job Delete Gr…" at bounding box center [497, 69] width 994 height 18
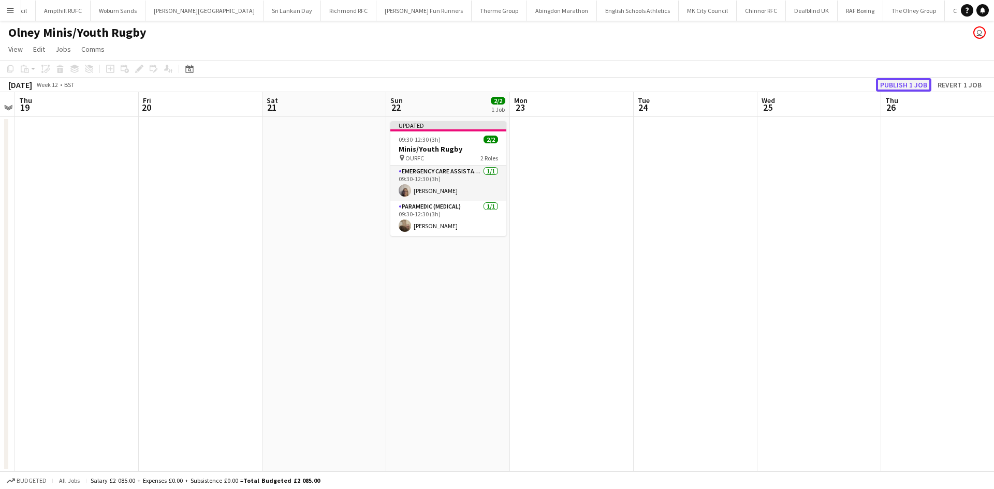
click at [890, 82] on button "Publish 1 job" at bounding box center [903, 84] width 55 height 13
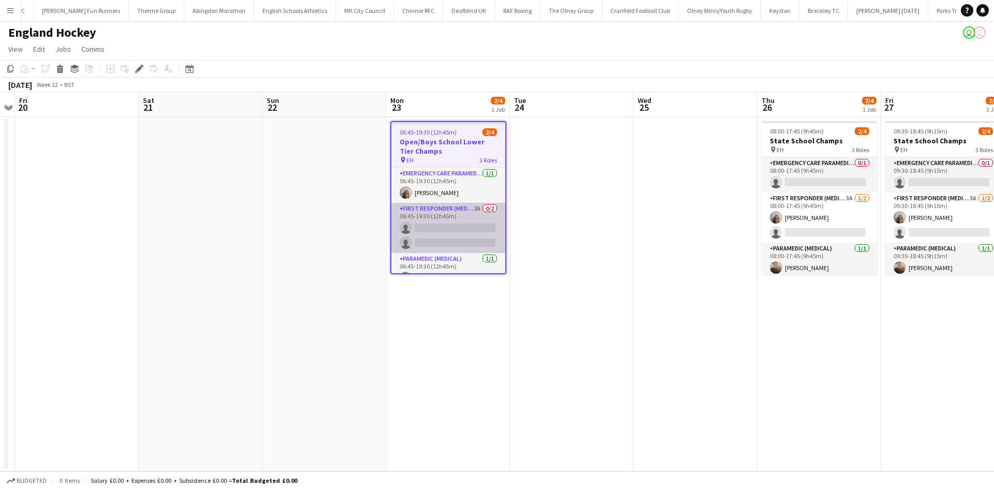
scroll to position [0, 1588]
click at [461, 213] on app-card-role "First Responder (Medical) 2A 0/2 06:45-19:30 (12h45m) single-neutral-actions si…" at bounding box center [449, 228] width 114 height 50
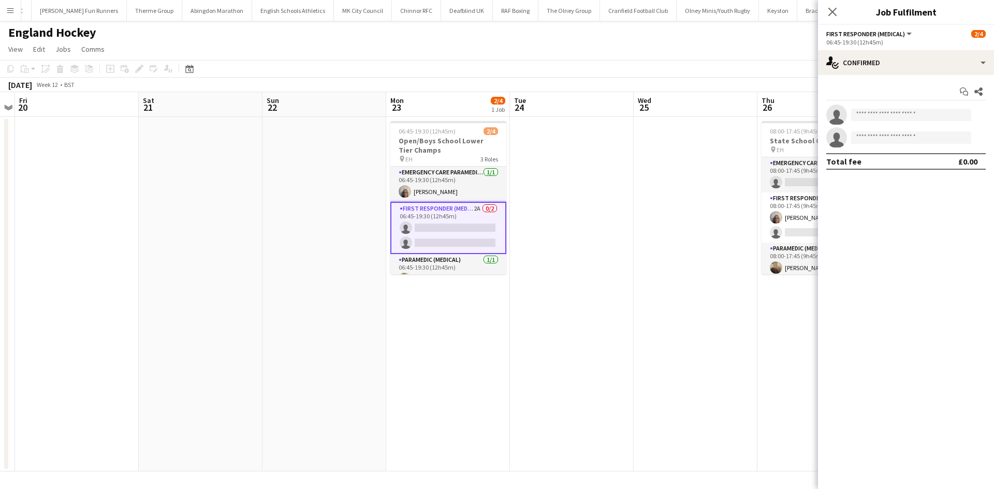
click at [454, 230] on app-card-role "First Responder (Medical) 2A 0/2 06:45-19:30 (12h45m) single-neutral-actions si…" at bounding box center [449, 228] width 116 height 52
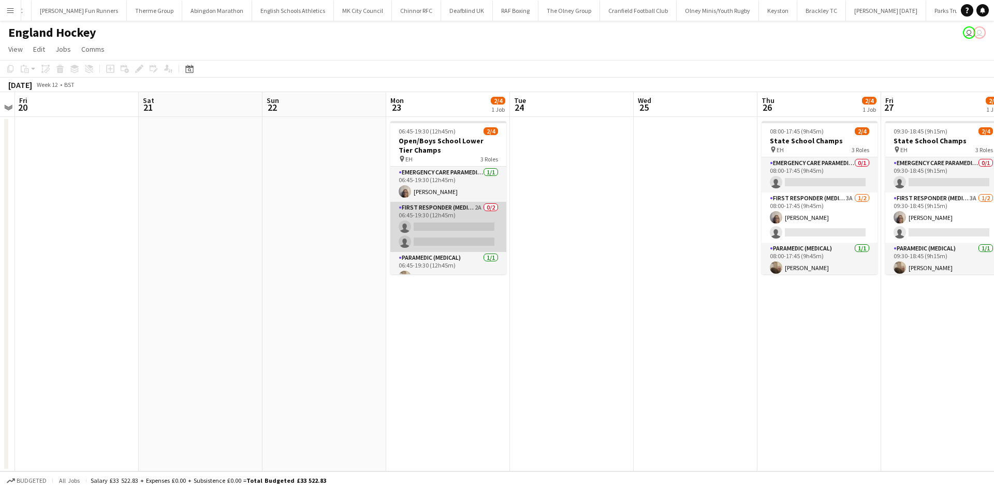
drag, startPoint x: 467, startPoint y: 227, endPoint x: 473, endPoint y: 226, distance: 6.2
click at [466, 227] on app-card-role "First Responder (Medical) 2A 0/2 06:45-19:30 (12h45m) single-neutral-actions si…" at bounding box center [449, 227] width 116 height 50
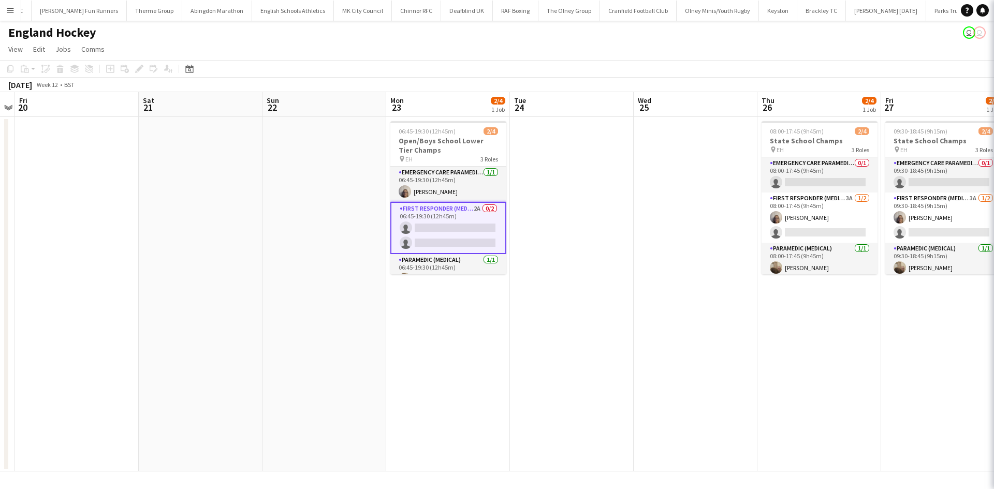
scroll to position [0, 357]
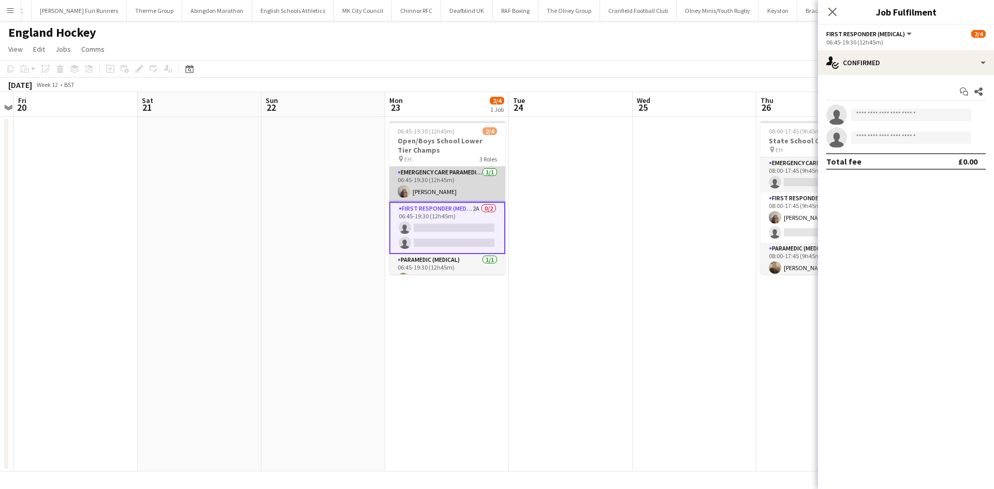
click at [437, 186] on app-card-role "Emergency Care Paramedic (Medical) [DATE] 06:45-19:30 (12h45m) [PERSON_NAME]" at bounding box center [447, 184] width 116 height 35
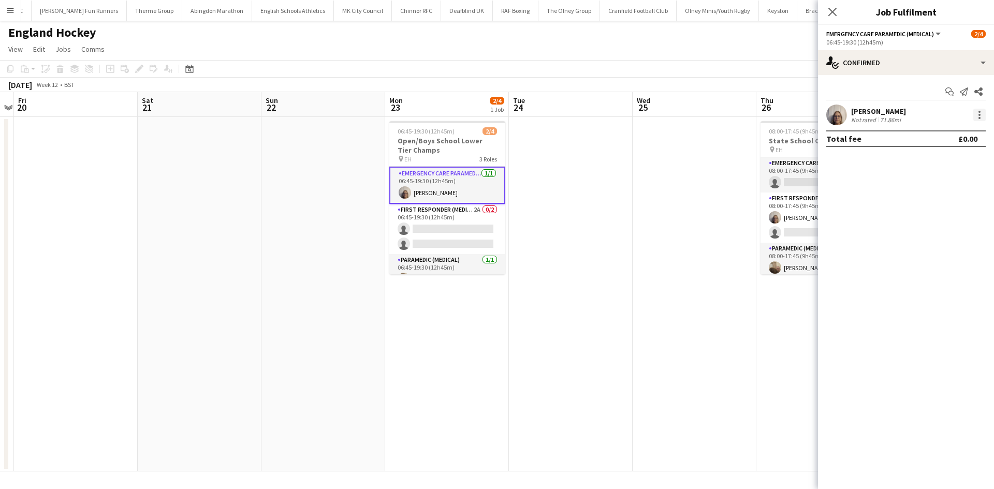
click at [984, 113] on div at bounding box center [980, 115] width 12 height 12
click at [960, 227] on button "Remove" at bounding box center [945, 233] width 81 height 25
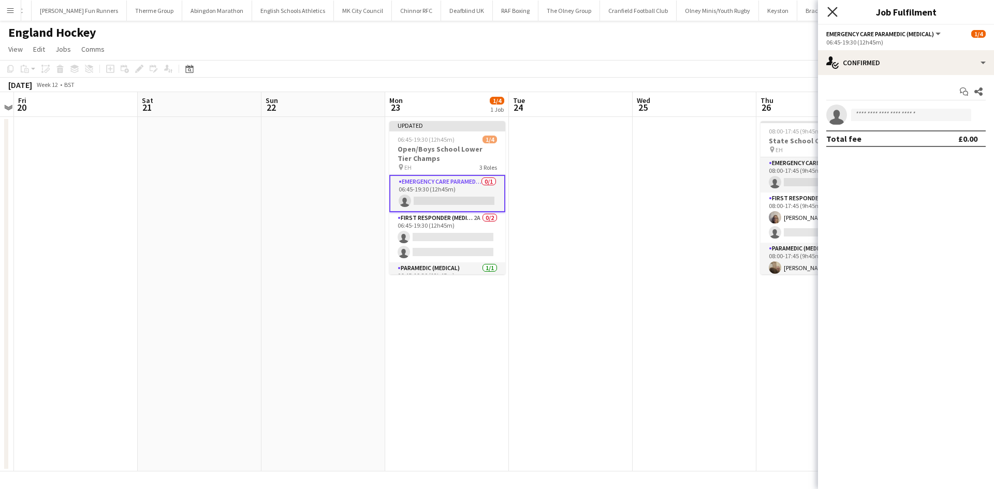
drag, startPoint x: 834, startPoint y: 10, endPoint x: 835, endPoint y: 30, distance: 19.7
click at [834, 9] on icon "Close pop-in" at bounding box center [833, 12] width 8 height 8
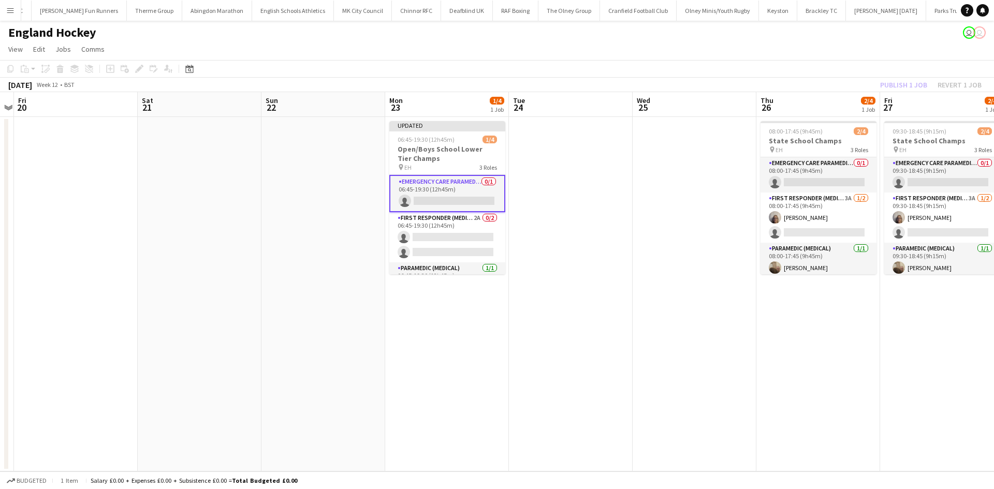
click at [898, 85] on div "Publish 1 job Revert 1 job" at bounding box center [931, 84] width 126 height 13
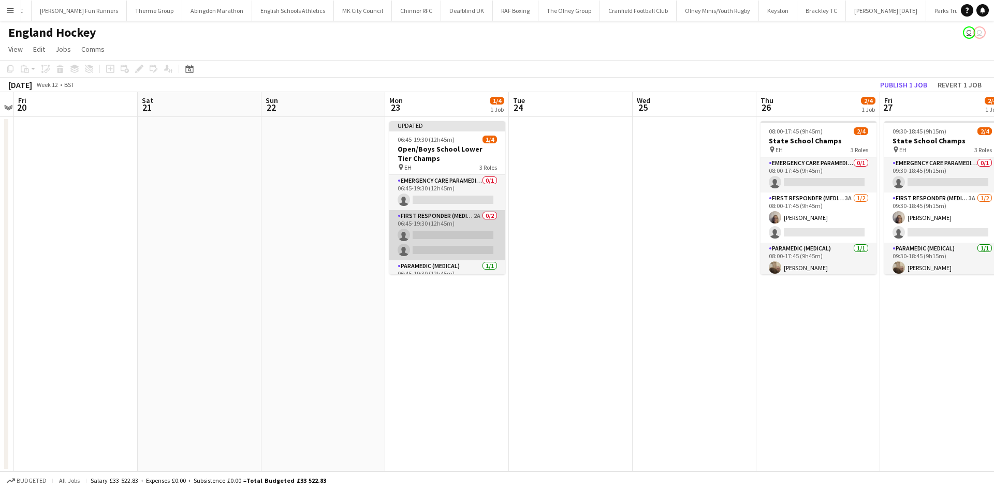
click at [440, 237] on app-card-role "First Responder (Medical) 2A 0/2 06:45-19:30 (12h45m) single-neutral-actions si…" at bounding box center [447, 235] width 116 height 50
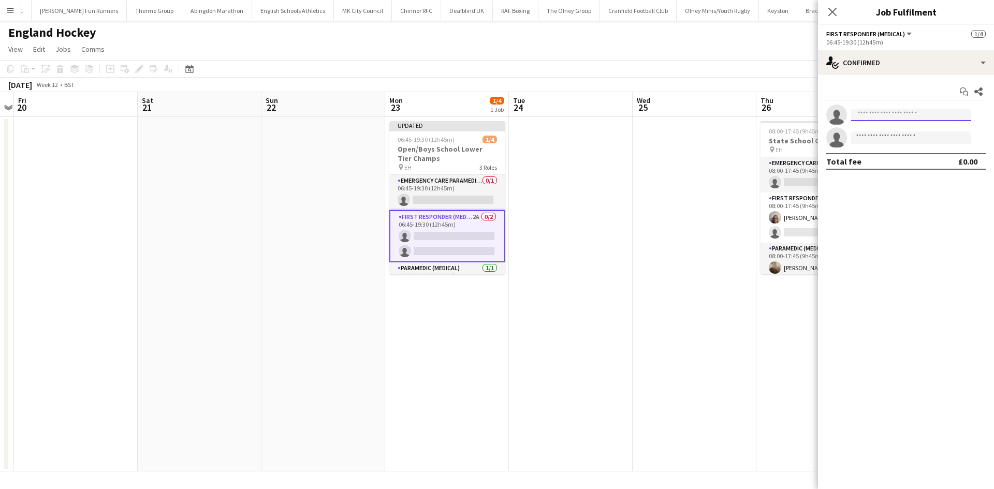
drag, startPoint x: 862, startPoint y: 112, endPoint x: 862, endPoint y: 117, distance: 5.2
click at [863, 112] on input at bounding box center [912, 115] width 120 height 12
type input "****"
click at [834, 7] on icon "Close pop-in" at bounding box center [833, 12] width 10 height 10
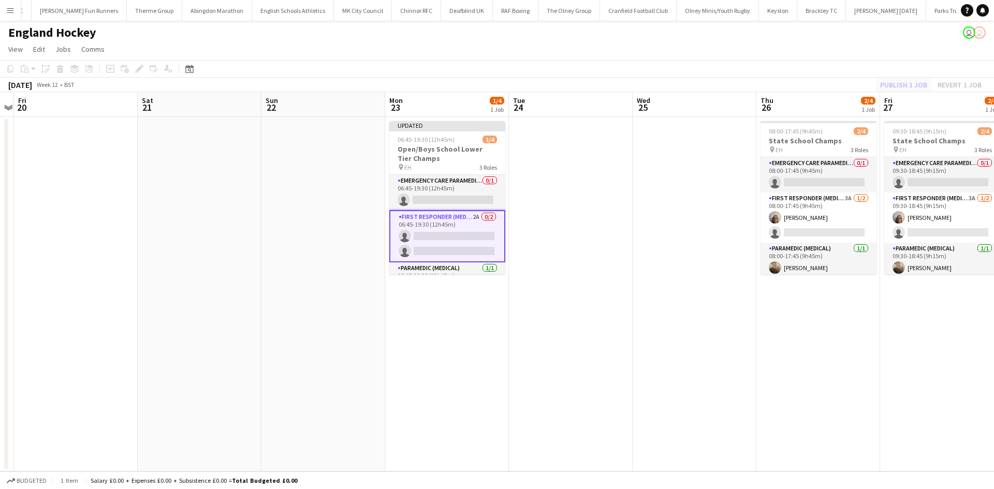
click at [896, 79] on div "Publish 1 job Revert 1 job" at bounding box center [931, 84] width 126 height 13
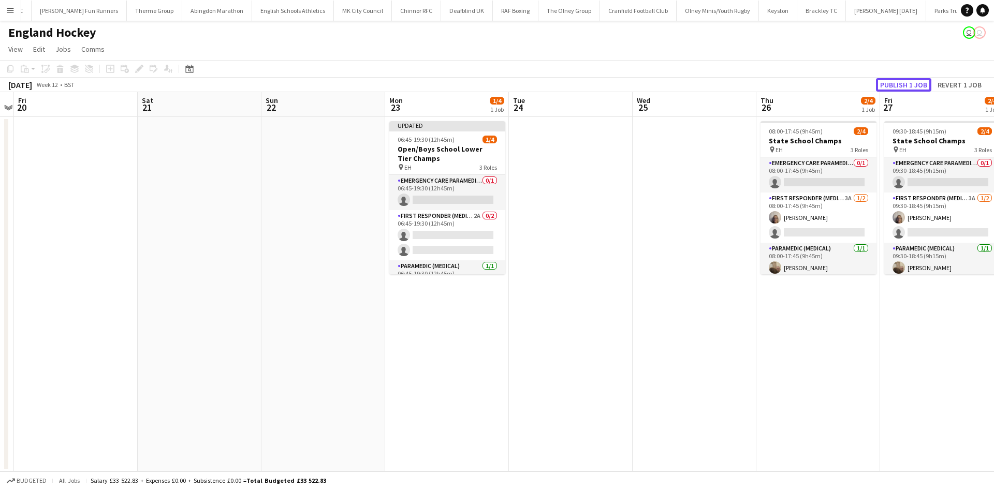
click at [896, 81] on button "Publish 1 job" at bounding box center [903, 84] width 55 height 13
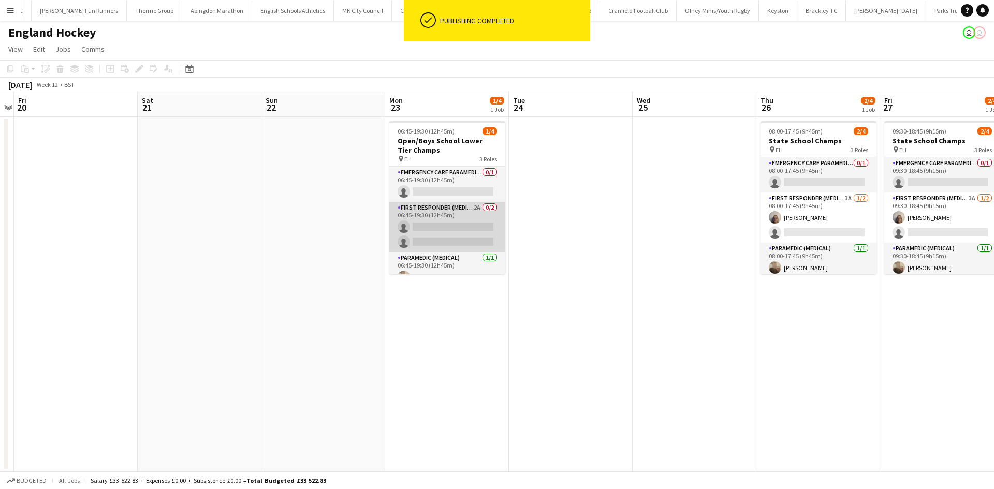
click at [456, 214] on app-card-role "First Responder (Medical) 2A 0/2 06:45-19:30 (12h45m) single-neutral-actions si…" at bounding box center [447, 227] width 116 height 50
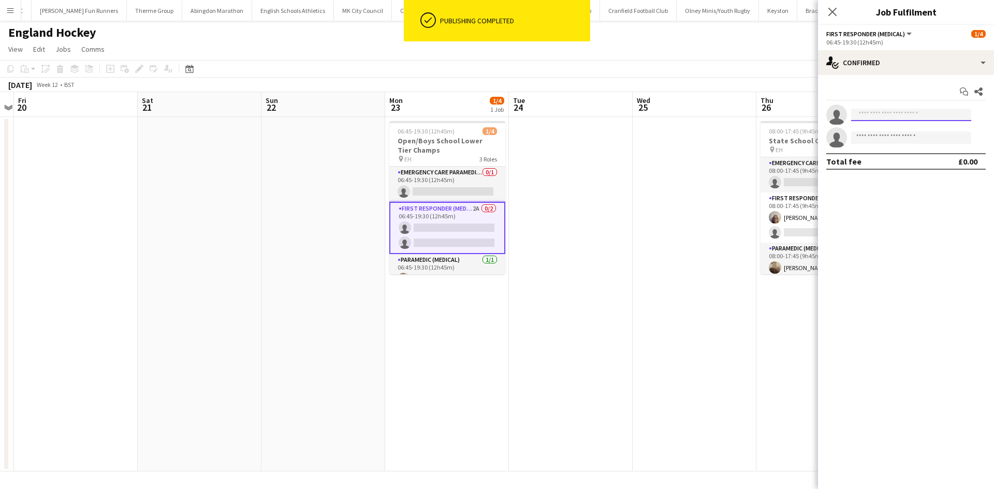
click at [906, 117] on input at bounding box center [912, 115] width 120 height 12
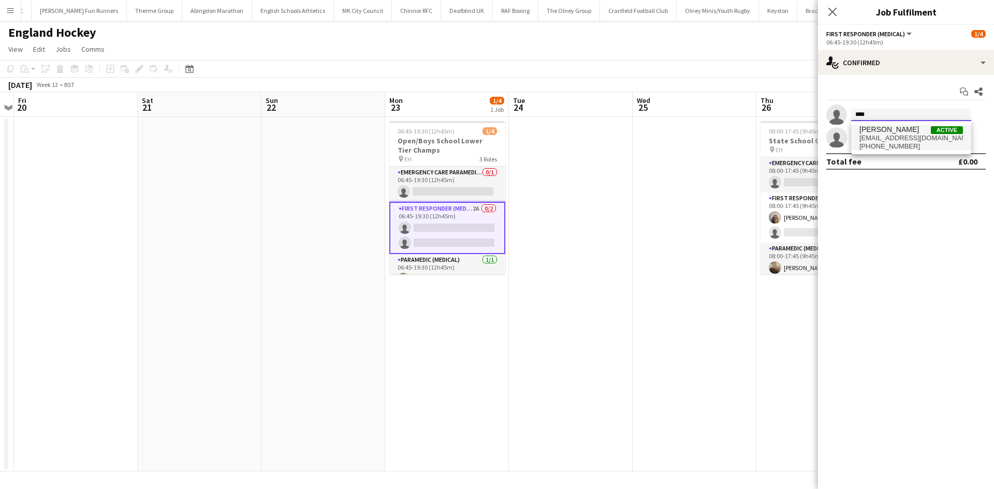
type input "****"
click at [854, 148] on mat-option "Lorraine Marson Active loll2107.lm@gmail.com +447985202601" at bounding box center [912, 137] width 120 height 25
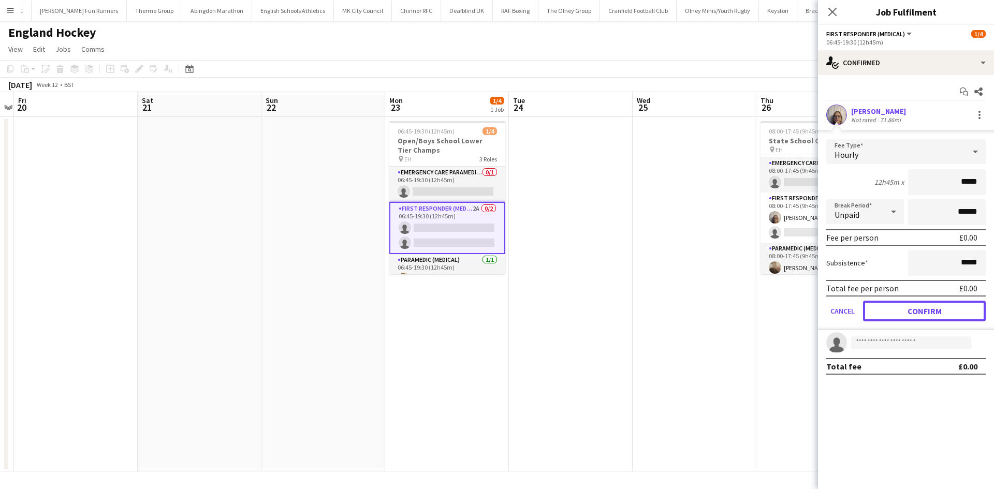
click at [908, 310] on button "Confirm" at bounding box center [924, 311] width 123 height 21
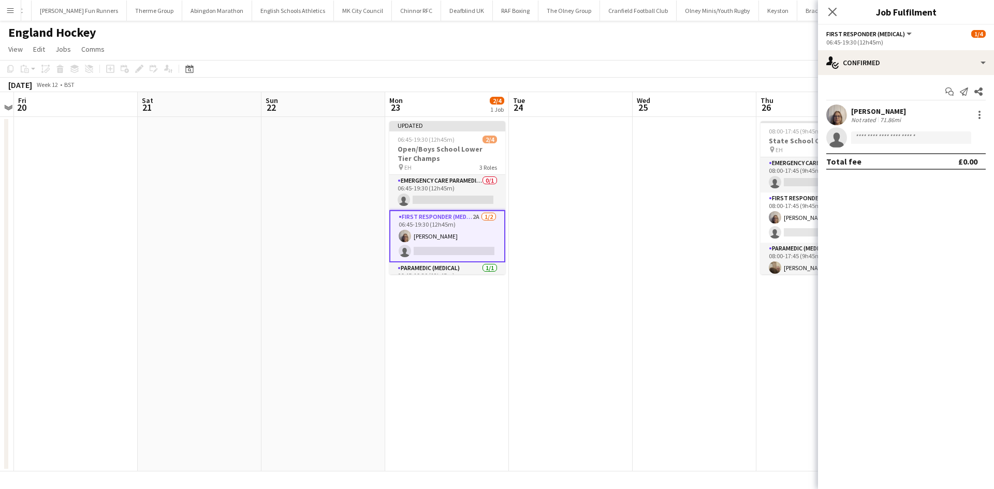
click at [834, 8] on icon "Close pop-in" at bounding box center [833, 12] width 8 height 8
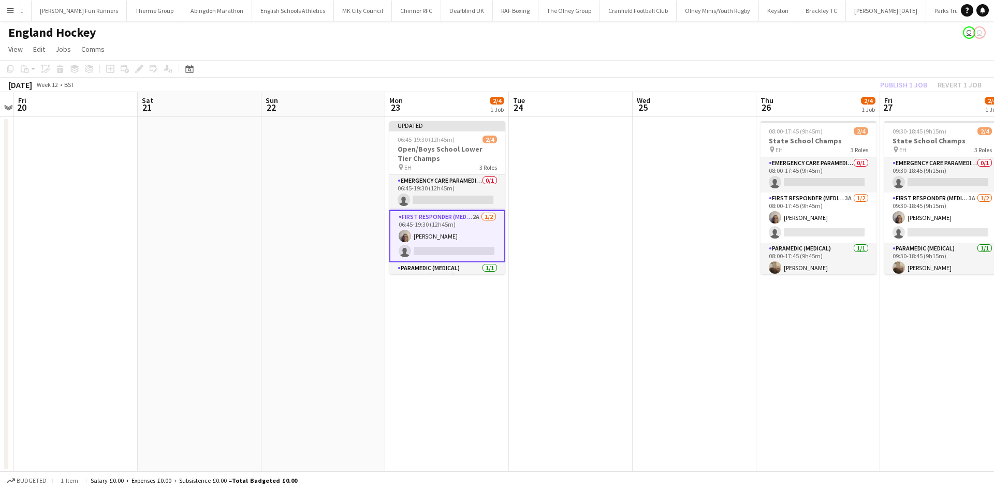
click at [444, 249] on app-card-role "First Responder (Medical) 2A 1/2 06:45-19:30 (12h45m) Lorraine Marson single-ne…" at bounding box center [447, 236] width 116 height 52
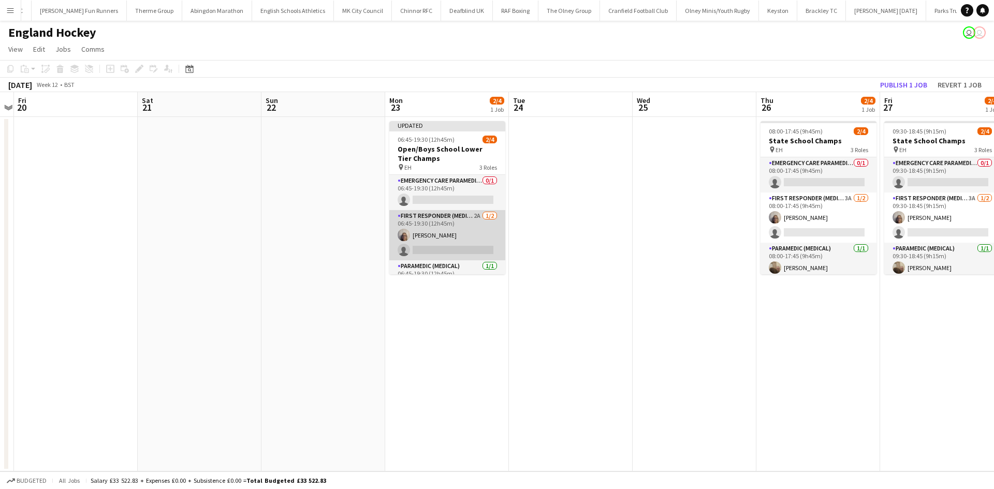
click at [472, 247] on app-card-role "First Responder (Medical) 2A 1/2 06:45-19:30 (12h45m) Lorraine Marson single-ne…" at bounding box center [447, 235] width 116 height 50
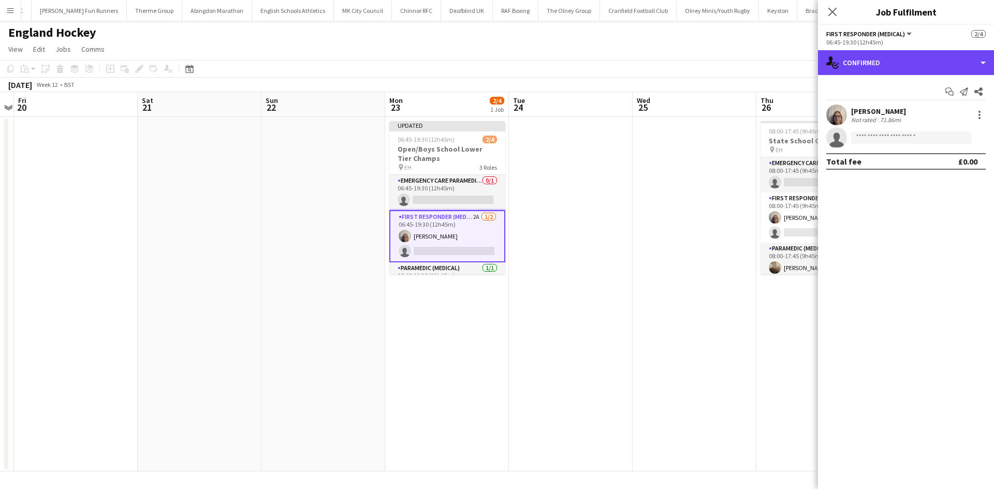
drag, startPoint x: 915, startPoint y: 62, endPoint x: 928, endPoint y: 104, distance: 43.4
click at [916, 62] on div "single-neutral-actions-check-2 Confirmed" at bounding box center [906, 62] width 176 height 25
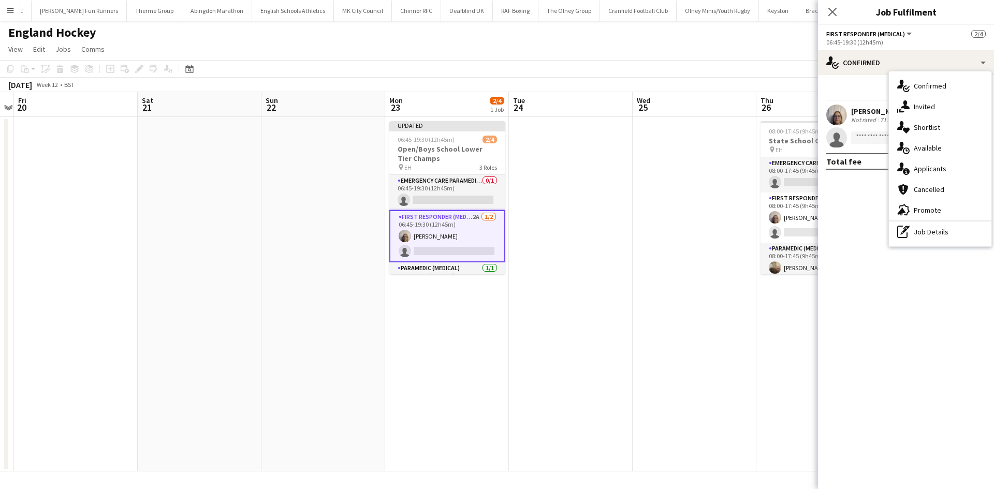
click at [947, 164] on div "single-neutral-actions-information Applicants" at bounding box center [940, 168] width 103 height 21
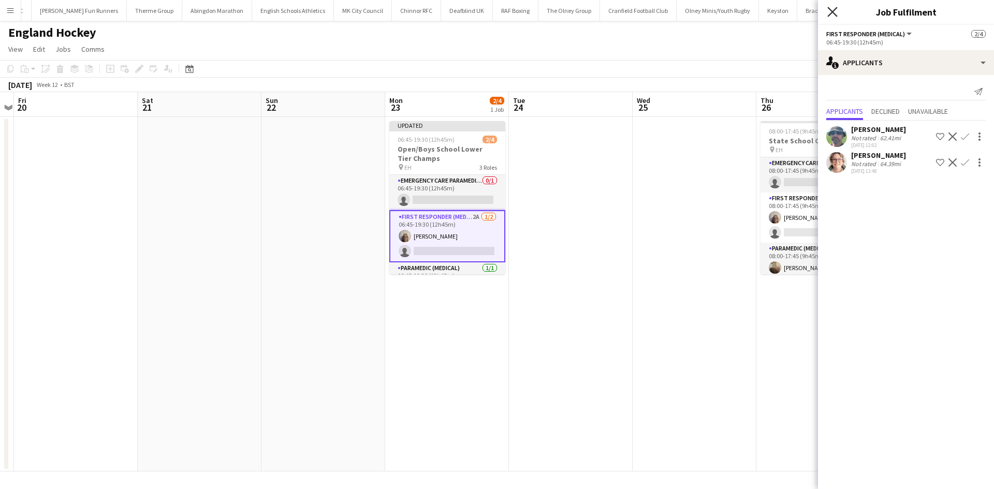
click at [831, 13] on icon at bounding box center [833, 12] width 10 height 10
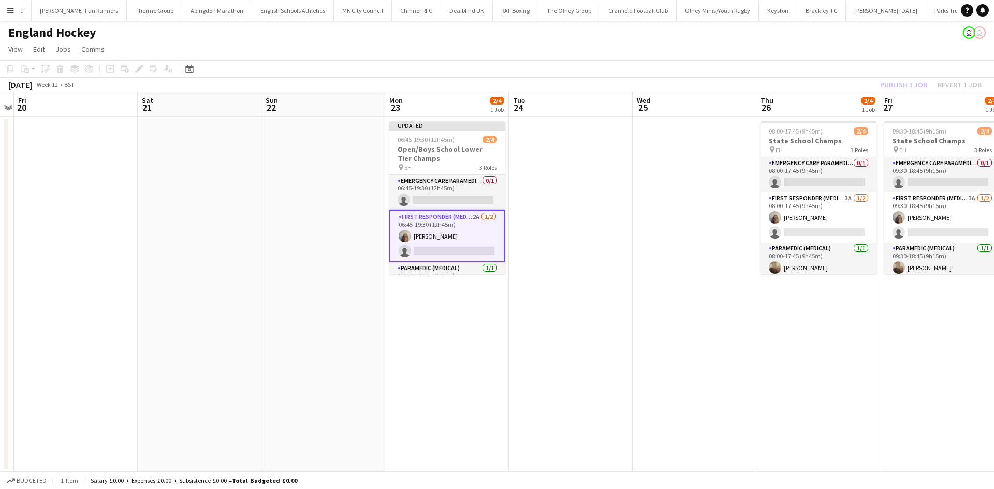
click at [921, 83] on div "Publish 1 job Revert 1 job" at bounding box center [931, 84] width 126 height 13
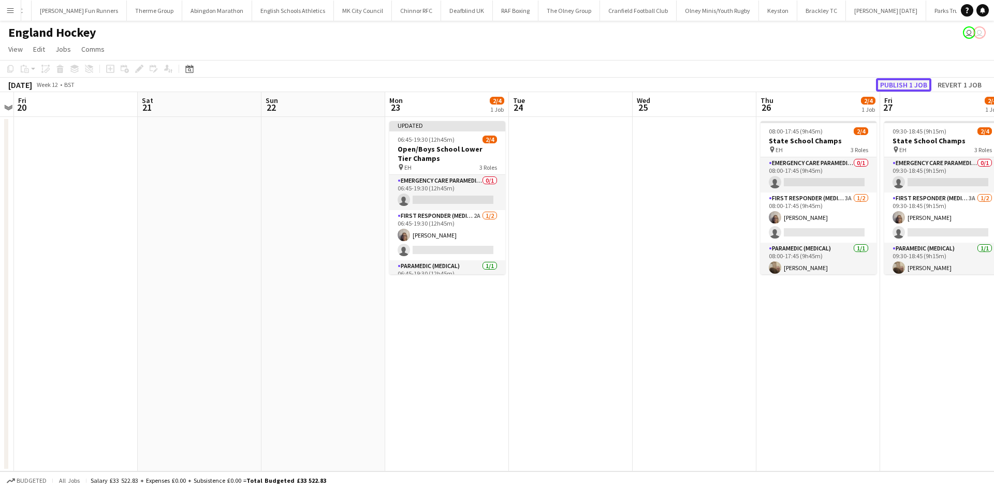
click at [918, 83] on button "Publish 1 job" at bounding box center [903, 84] width 55 height 13
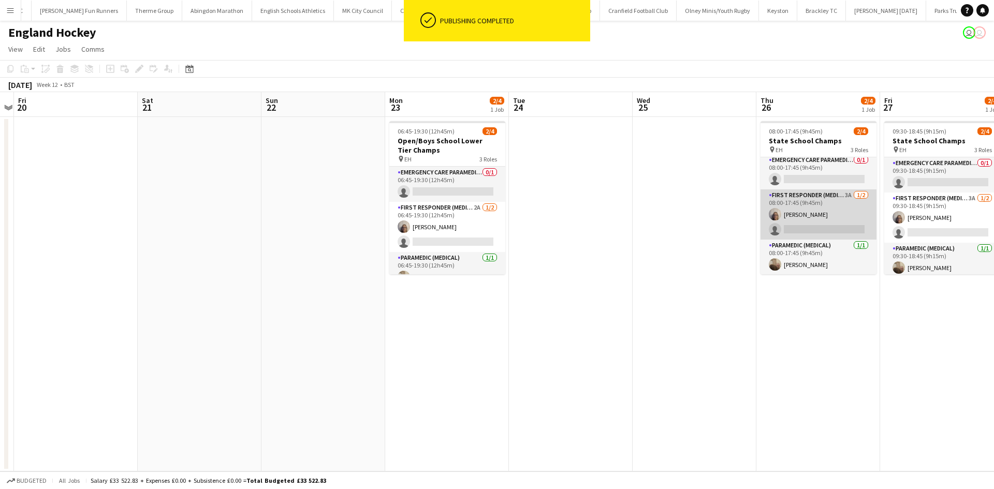
scroll to position [4, 0]
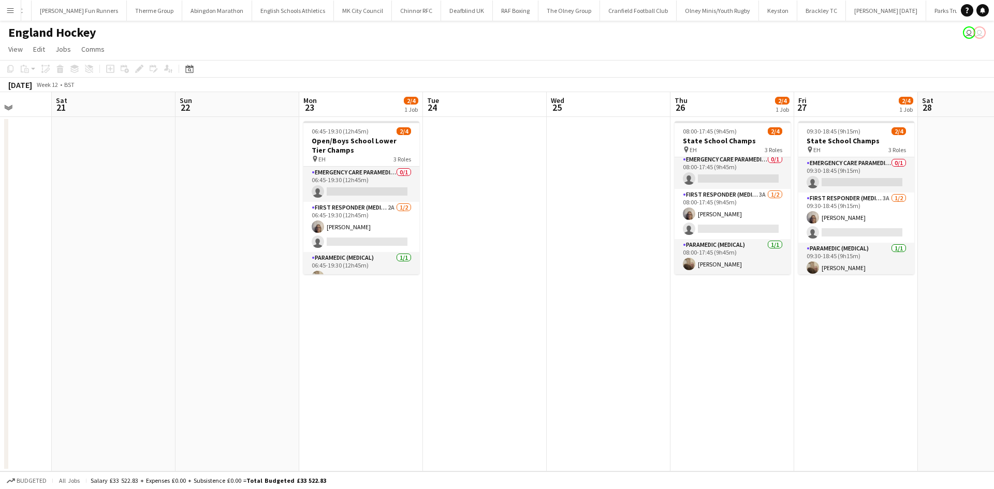
drag, startPoint x: 674, startPoint y: 255, endPoint x: 382, endPoint y: 254, distance: 292.6
click at [445, 265] on app-calendar-viewport "Tue 17 Wed 18 Thu 19 Fri 20 Sat 21 Sun 22 Mon 23 2/4 1 Job Tue 24 Wed 25 Thu 26…" at bounding box center [497, 282] width 994 height 380
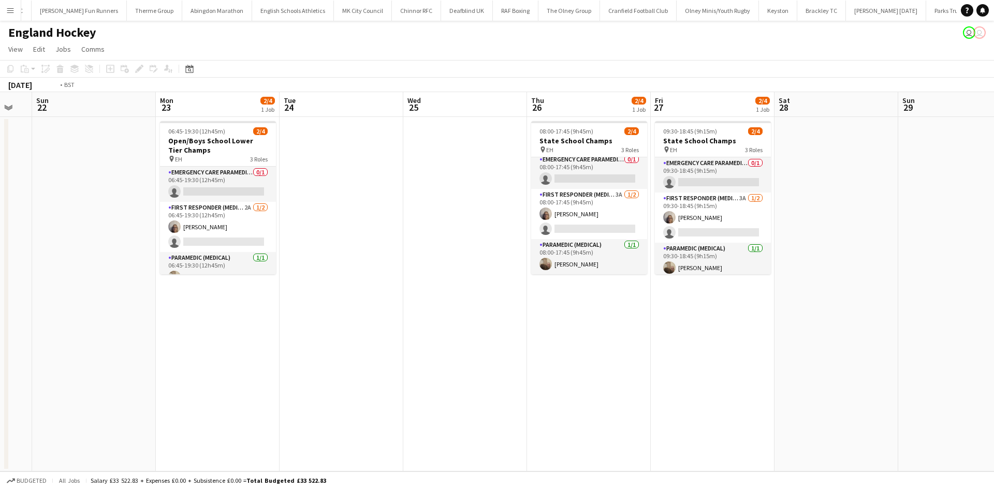
drag, startPoint x: 602, startPoint y: 316, endPoint x: 315, endPoint y: 316, distance: 286.4
click at [310, 318] on app-calendar-viewport "Thu 19 Fri 20 Sat 21 Sun 22 Mon 23 2/4 1 Job Tue 24 Wed 25 Thu 26 2/4 1 Job Fri…" at bounding box center [497, 282] width 994 height 380
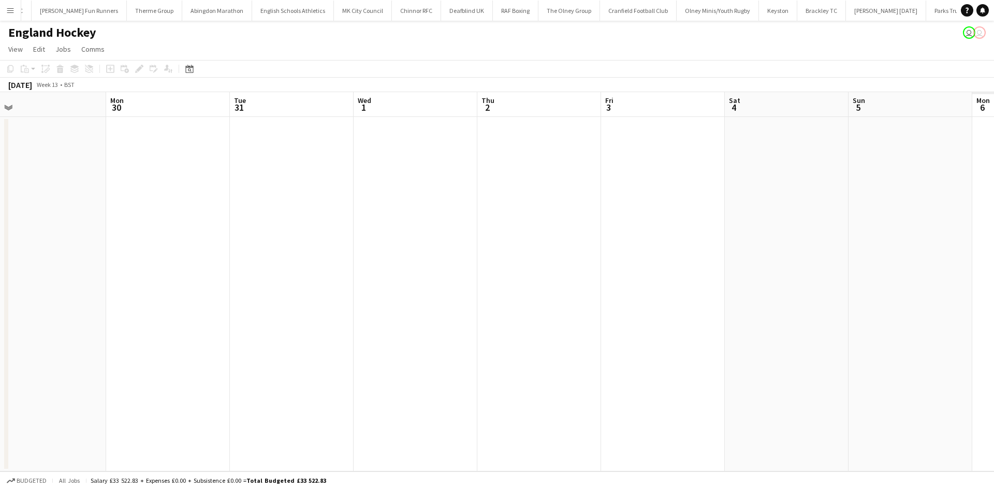
drag, startPoint x: 703, startPoint y: 314, endPoint x: 201, endPoint y: 292, distance: 502.4
click at [269, 307] on app-calendar-viewport "Wed 25 Thu 26 2/4 1 Job Fri 27 2/4 1 Job Sat 28 Sun 29 Mon 30 Tue 31 Wed 1 Thu …" at bounding box center [497, 282] width 994 height 380
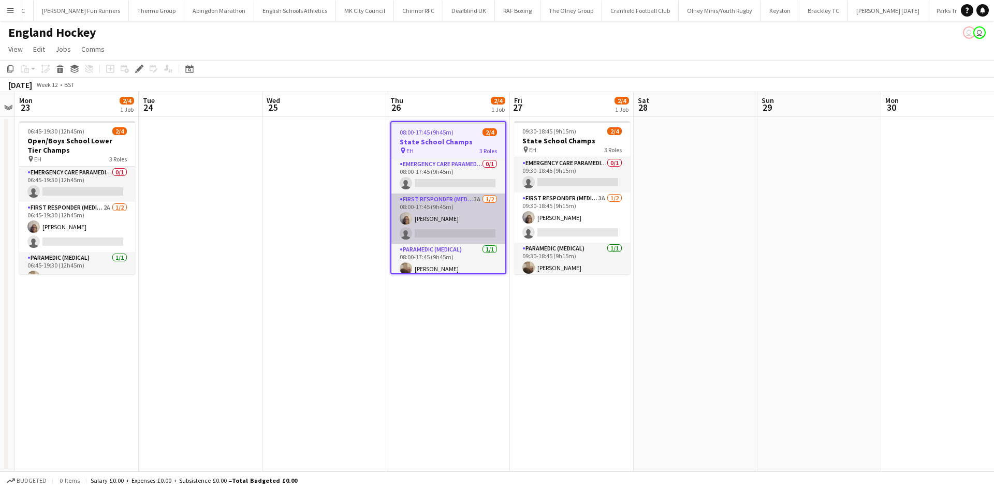
scroll to position [0, 1588]
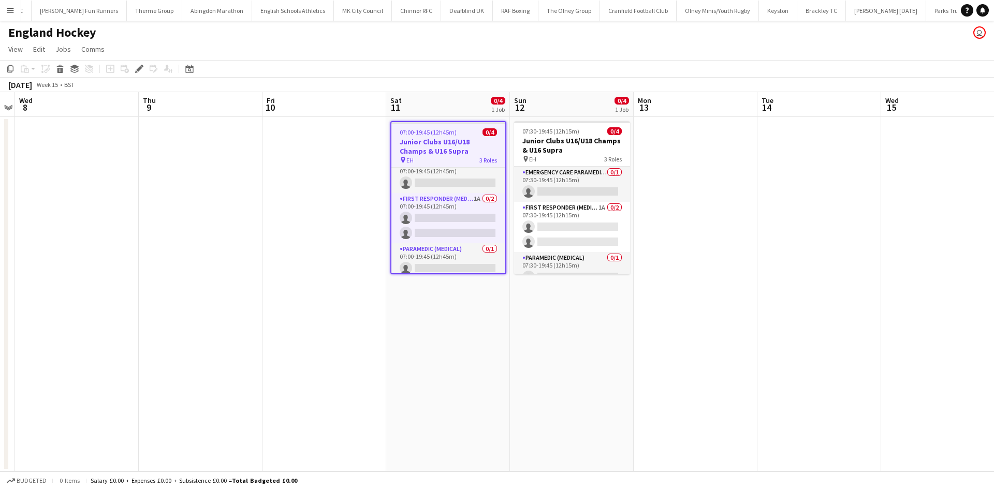
scroll to position [15, 0]
